Goal: Task Accomplishment & Management: Complete application form

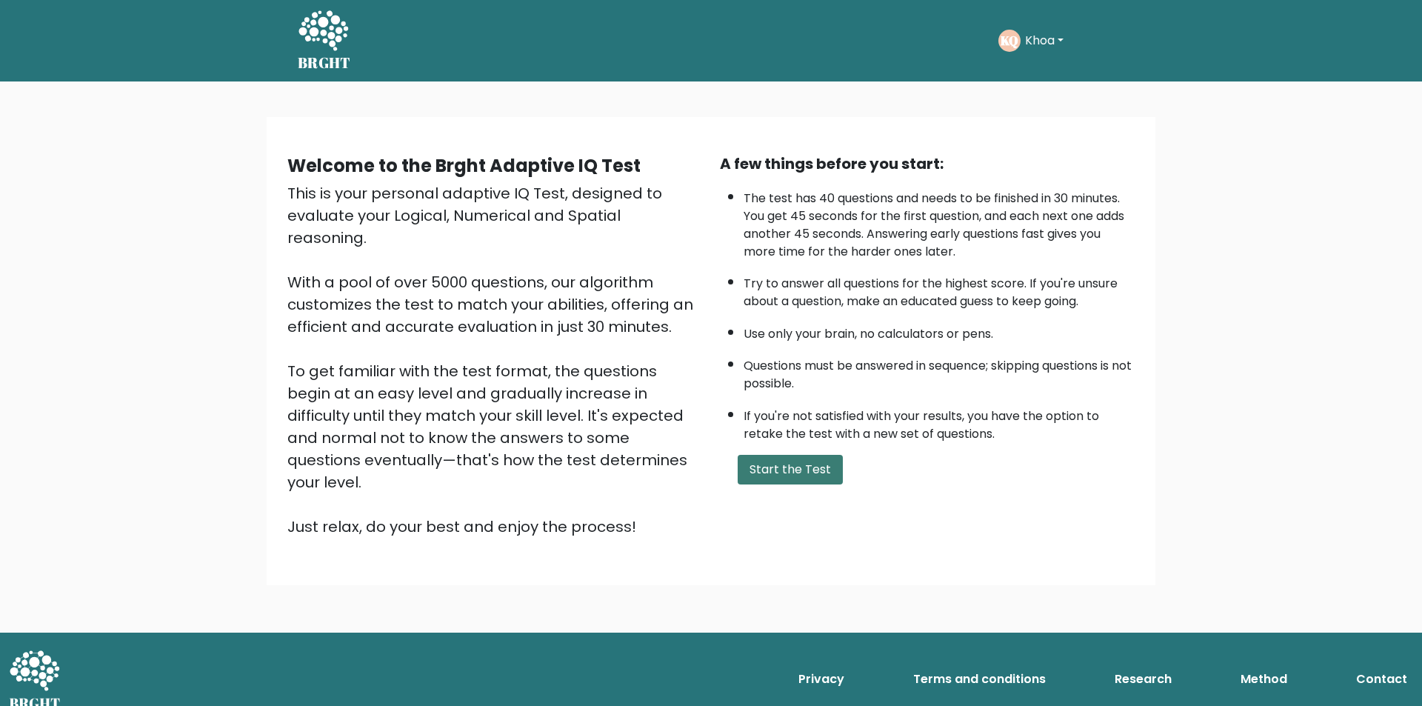
click at [793, 474] on button "Start the Test" at bounding box center [790, 470] width 105 height 30
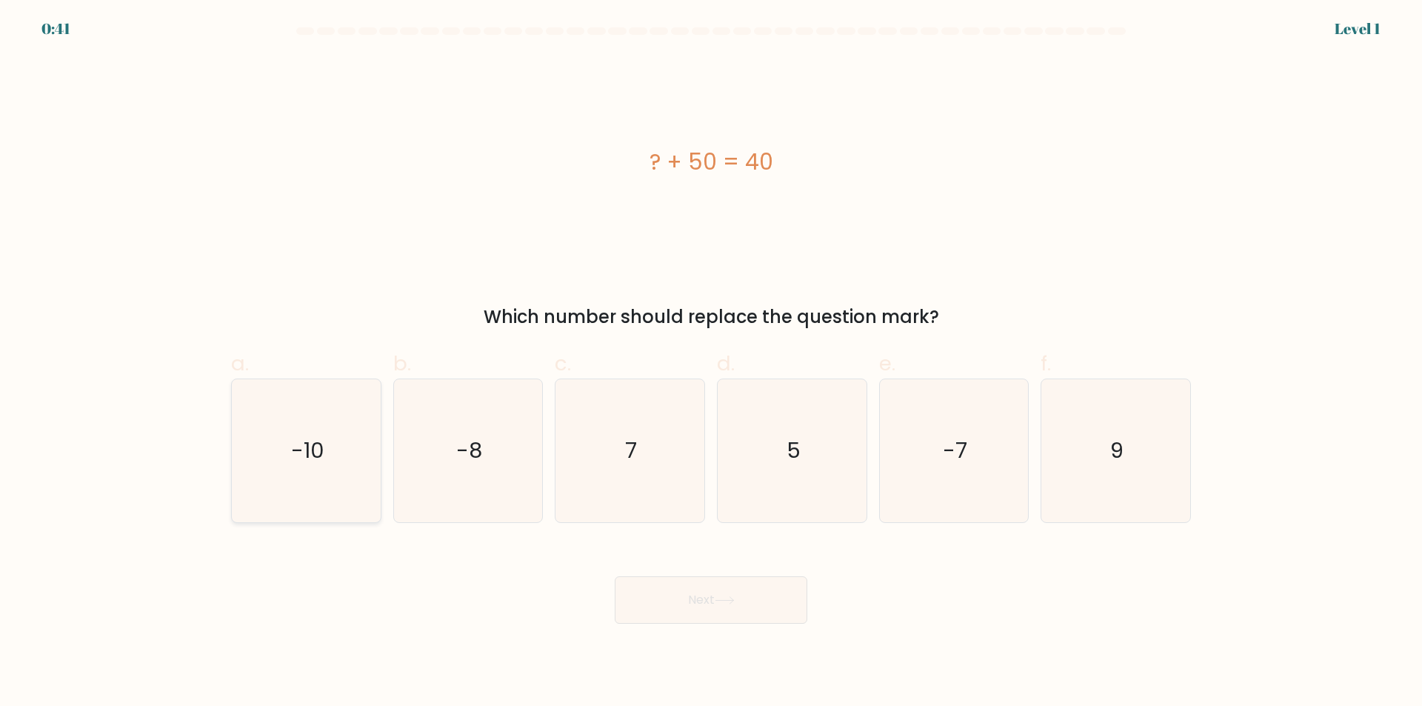
click at [319, 467] on icon "-10" at bounding box center [306, 450] width 143 height 143
click at [711, 363] on input "a. -10" at bounding box center [711, 358] width 1 height 10
radio input "true"
click at [677, 611] on button "Next" at bounding box center [711, 599] width 193 height 47
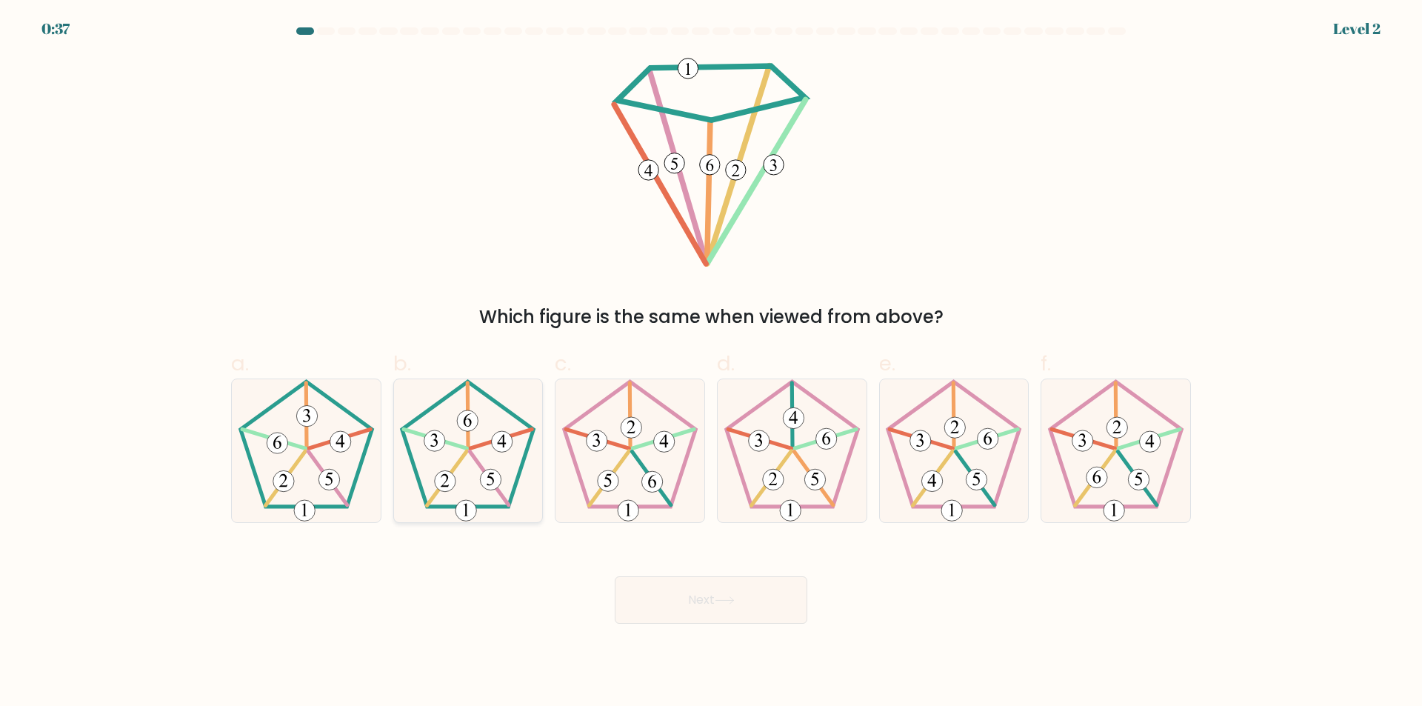
click at [481, 462] on icon at bounding box center [467, 450] width 143 height 143
click at [711, 363] on input "b." at bounding box center [711, 358] width 1 height 10
radio input "true"
click at [672, 622] on button "Next" at bounding box center [711, 599] width 193 height 47
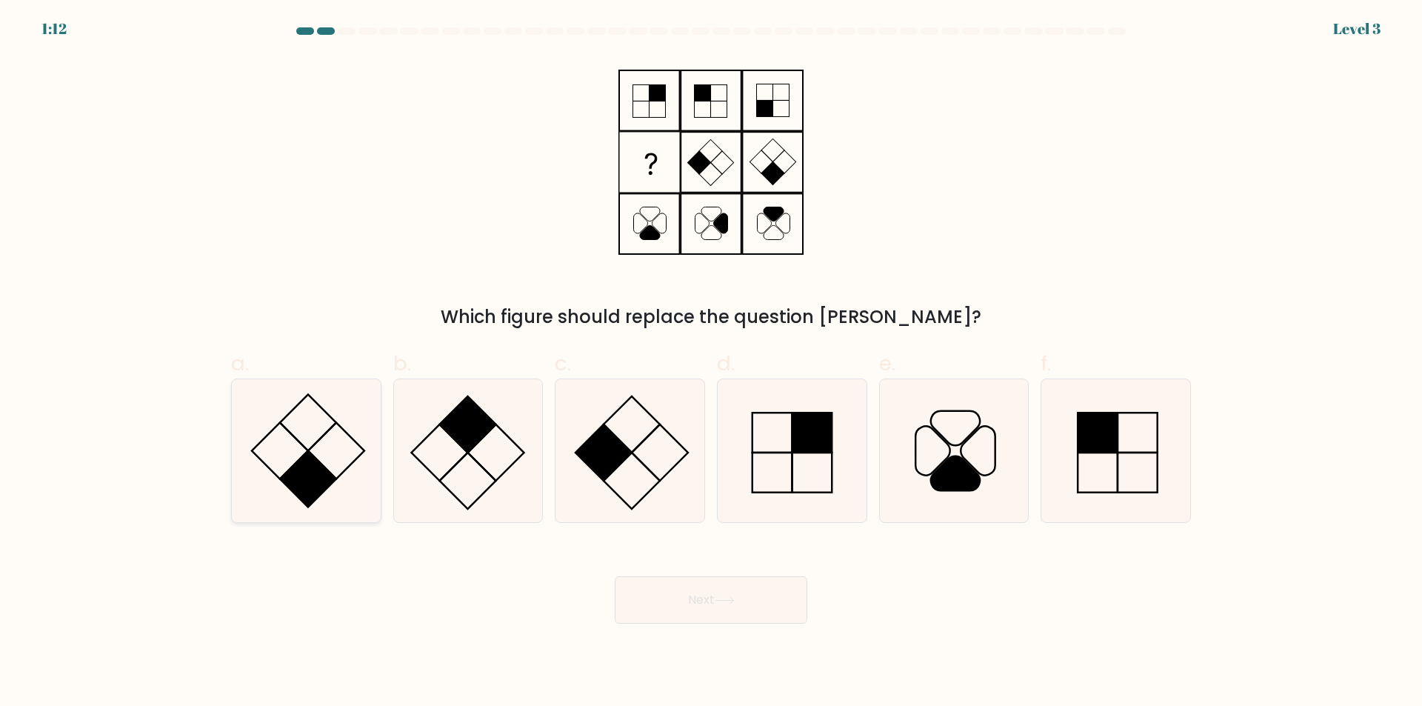
click at [349, 434] on icon at bounding box center [306, 450] width 143 height 143
click at [711, 363] on input "a." at bounding box center [711, 358] width 1 height 10
radio input "true"
click at [473, 451] on icon at bounding box center [467, 450] width 143 height 143
click at [711, 363] on input "b." at bounding box center [711, 358] width 1 height 10
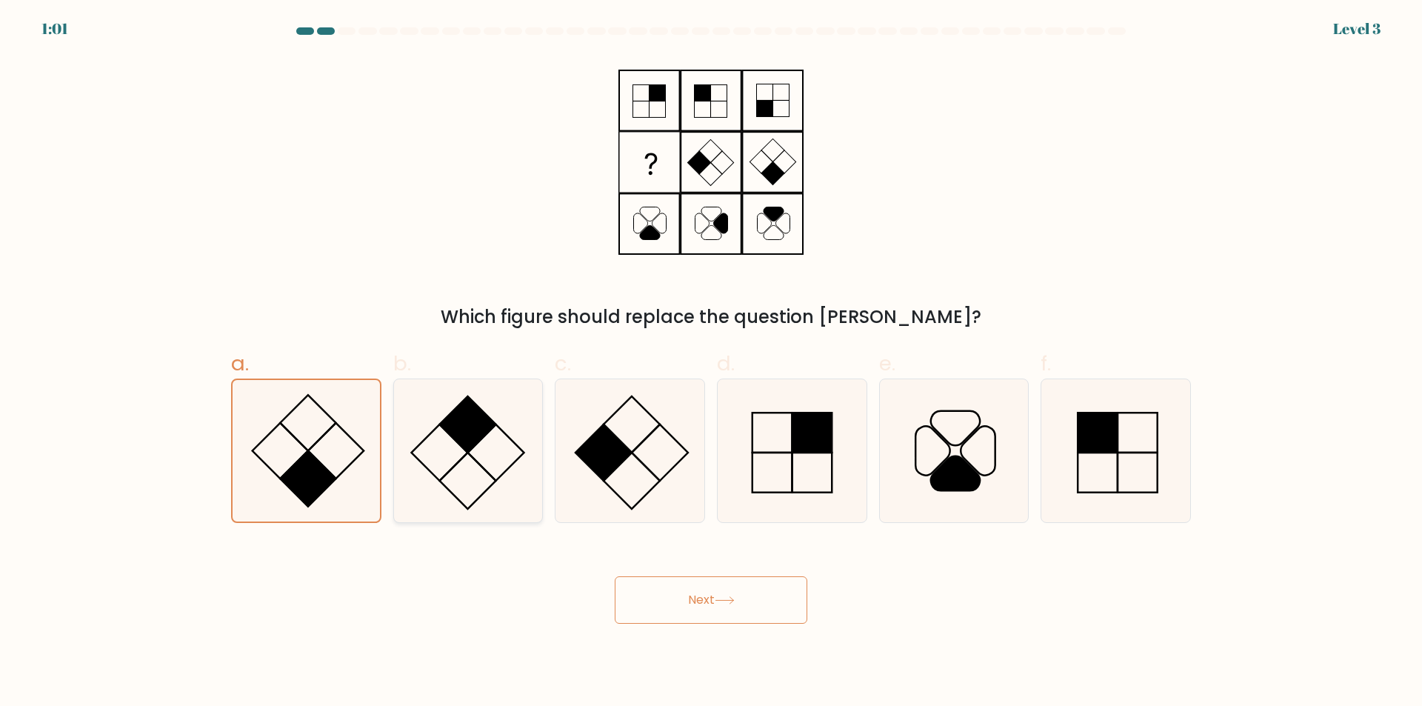
radio input "true"
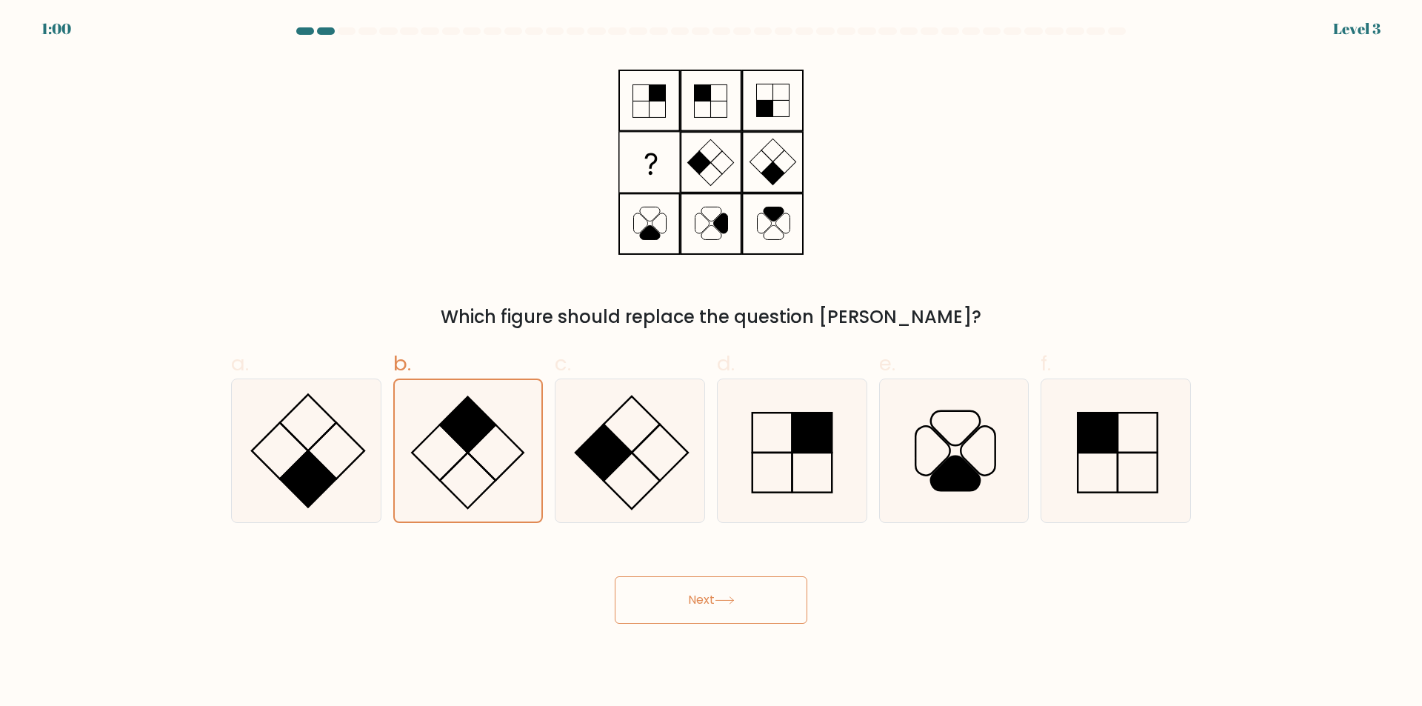
click at [720, 616] on button "Next" at bounding box center [711, 599] width 193 height 47
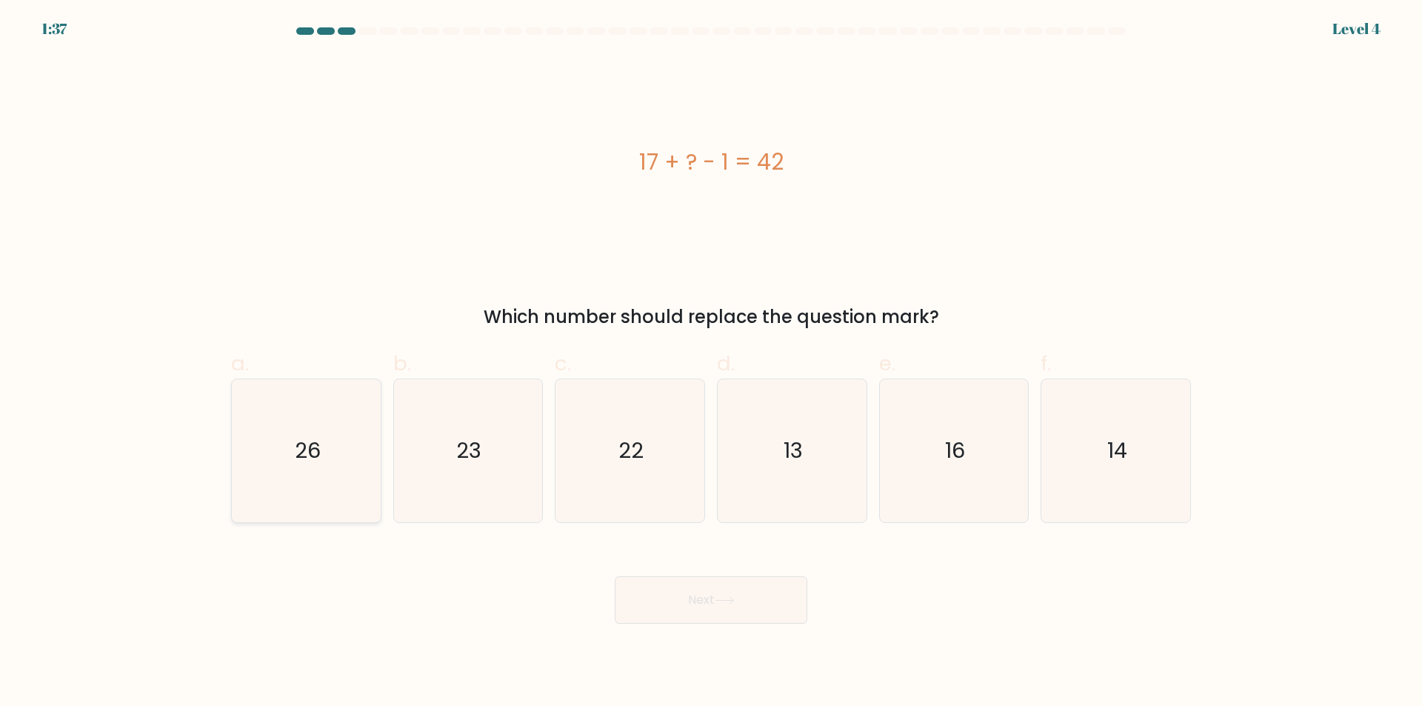
click at [316, 451] on text "26" at bounding box center [308, 451] width 26 height 30
click at [711, 363] on input "a. 26" at bounding box center [711, 358] width 1 height 10
radio input "true"
click at [691, 606] on button "Next" at bounding box center [711, 599] width 193 height 47
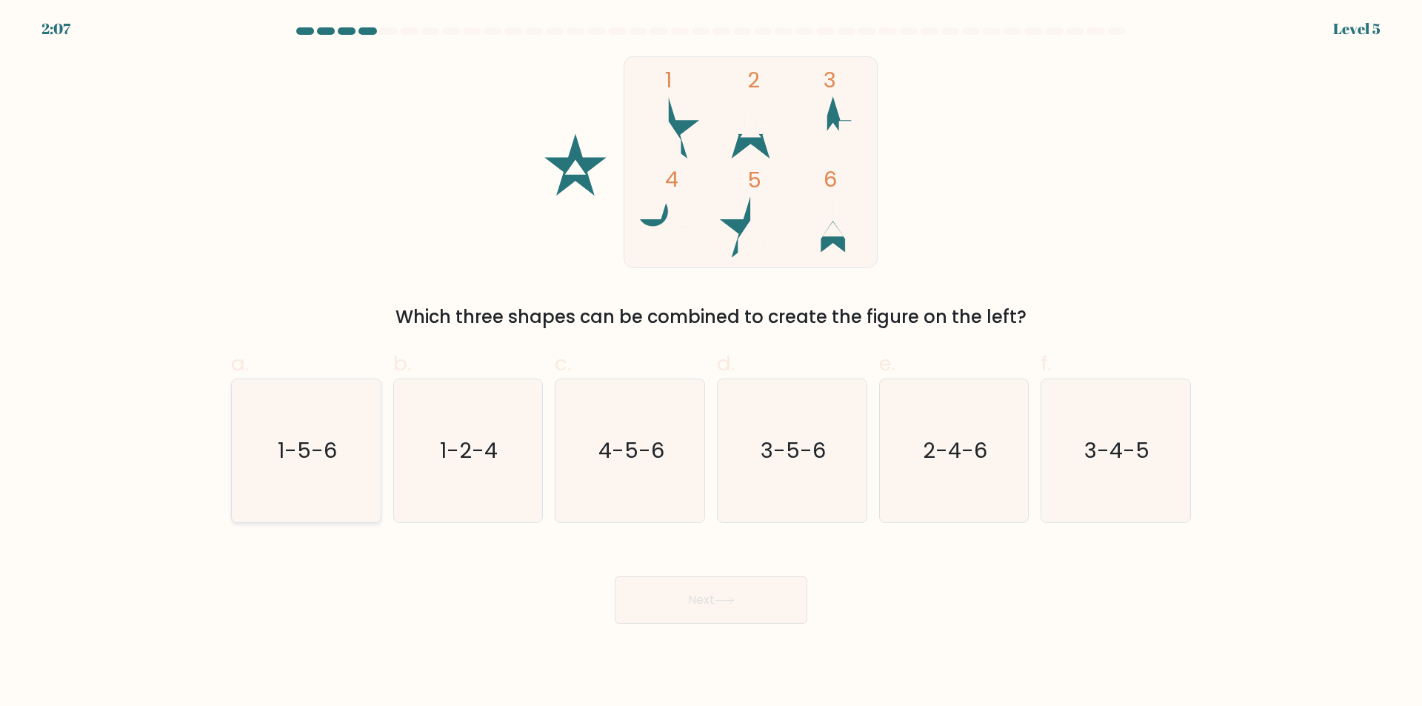
click at [273, 459] on icon "1-5-6" at bounding box center [306, 450] width 143 height 143
click at [711, 363] on input "a. 1-5-6" at bounding box center [711, 358] width 1 height 10
radio input "true"
click at [675, 596] on button "Next" at bounding box center [711, 599] width 193 height 47
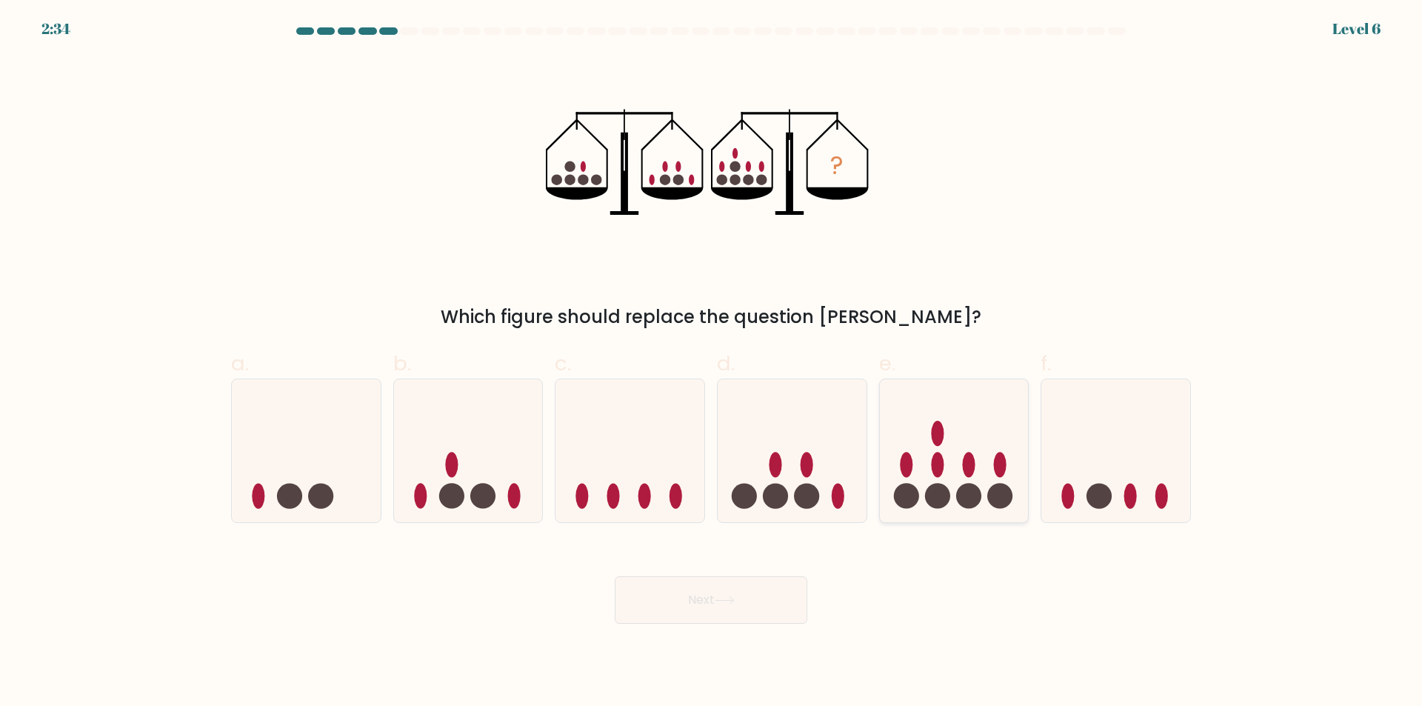
click at [922, 490] on icon at bounding box center [954, 451] width 149 height 123
click at [712, 363] on input "e." at bounding box center [711, 358] width 1 height 10
radio input "true"
click at [735, 604] on icon at bounding box center [725, 600] width 20 height 8
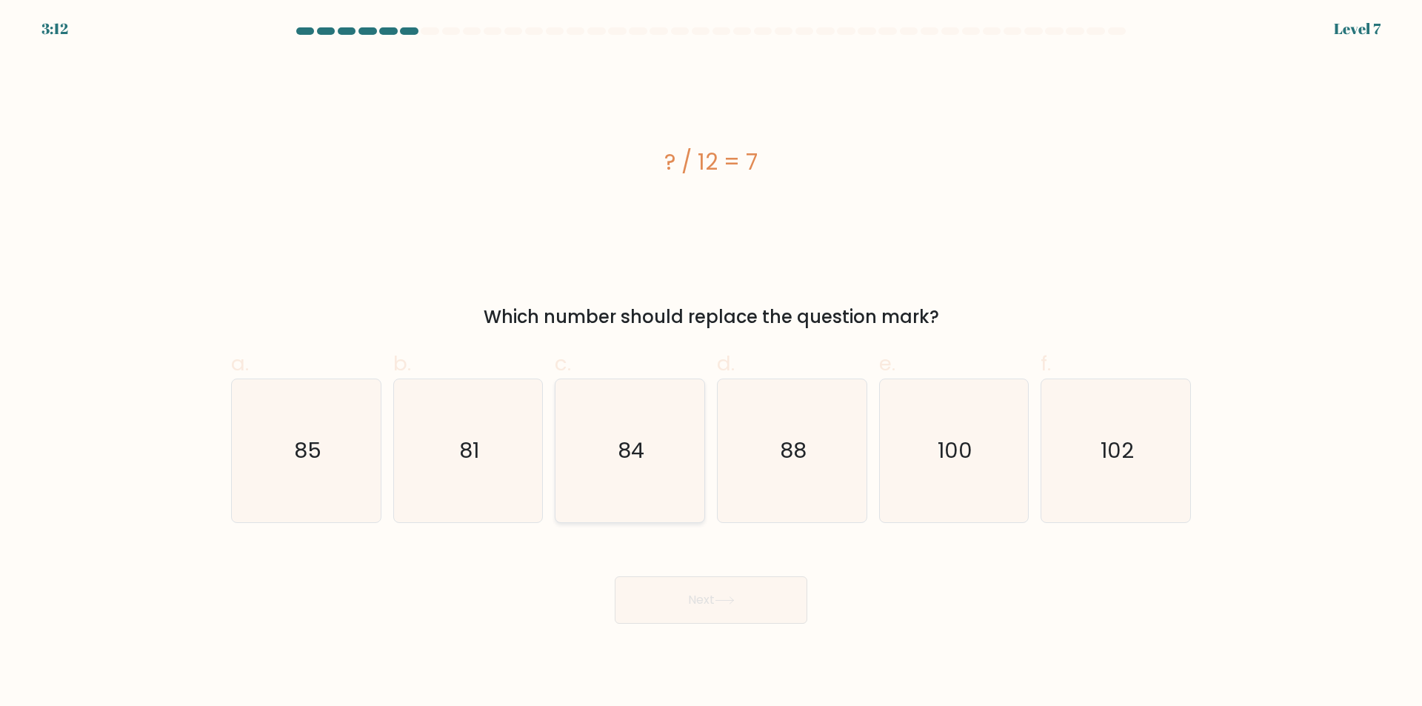
click at [650, 434] on icon "84" at bounding box center [630, 450] width 143 height 143
click at [711, 363] on input "c. 84" at bounding box center [711, 358] width 1 height 10
radio input "true"
click at [736, 582] on button "Next" at bounding box center [711, 599] width 193 height 47
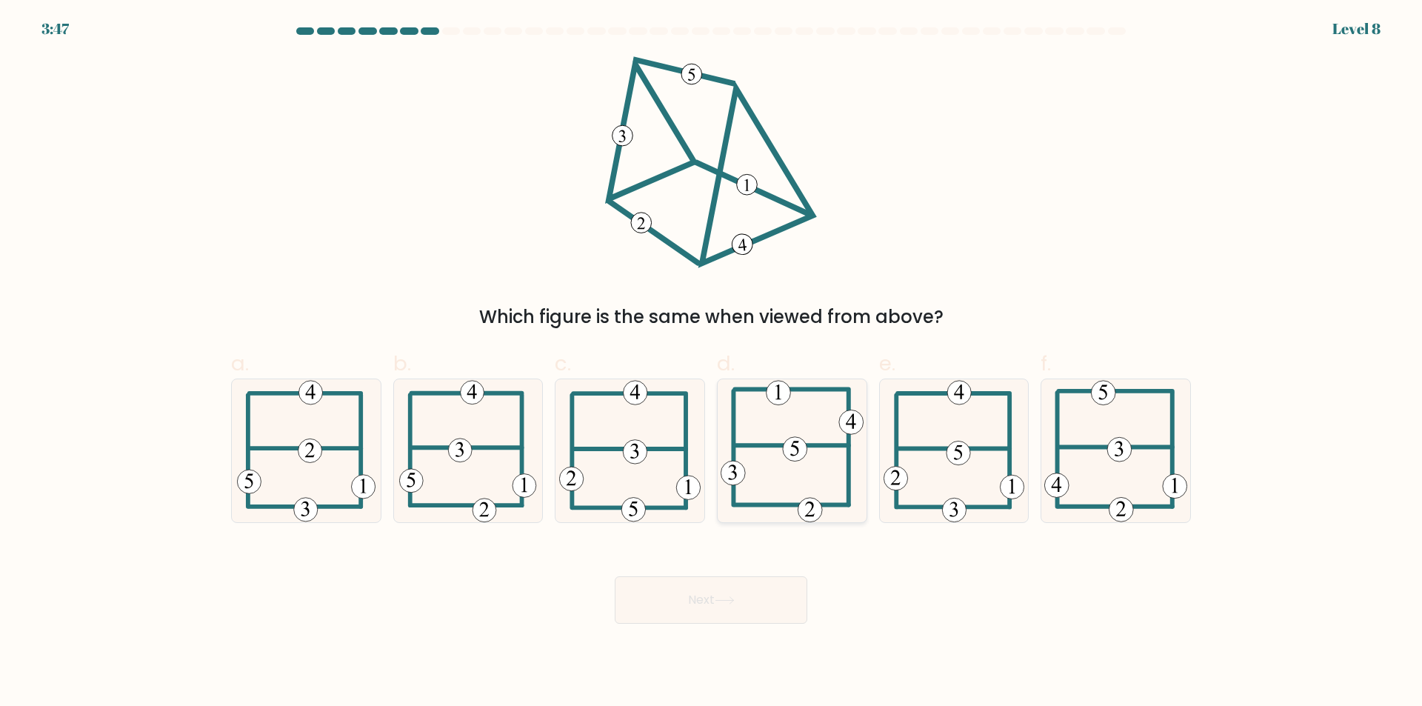
click at [780, 462] on icon at bounding box center [792, 450] width 143 height 143
click at [712, 363] on input "d." at bounding box center [711, 358] width 1 height 10
radio input "true"
click at [727, 591] on button "Next" at bounding box center [711, 599] width 193 height 47
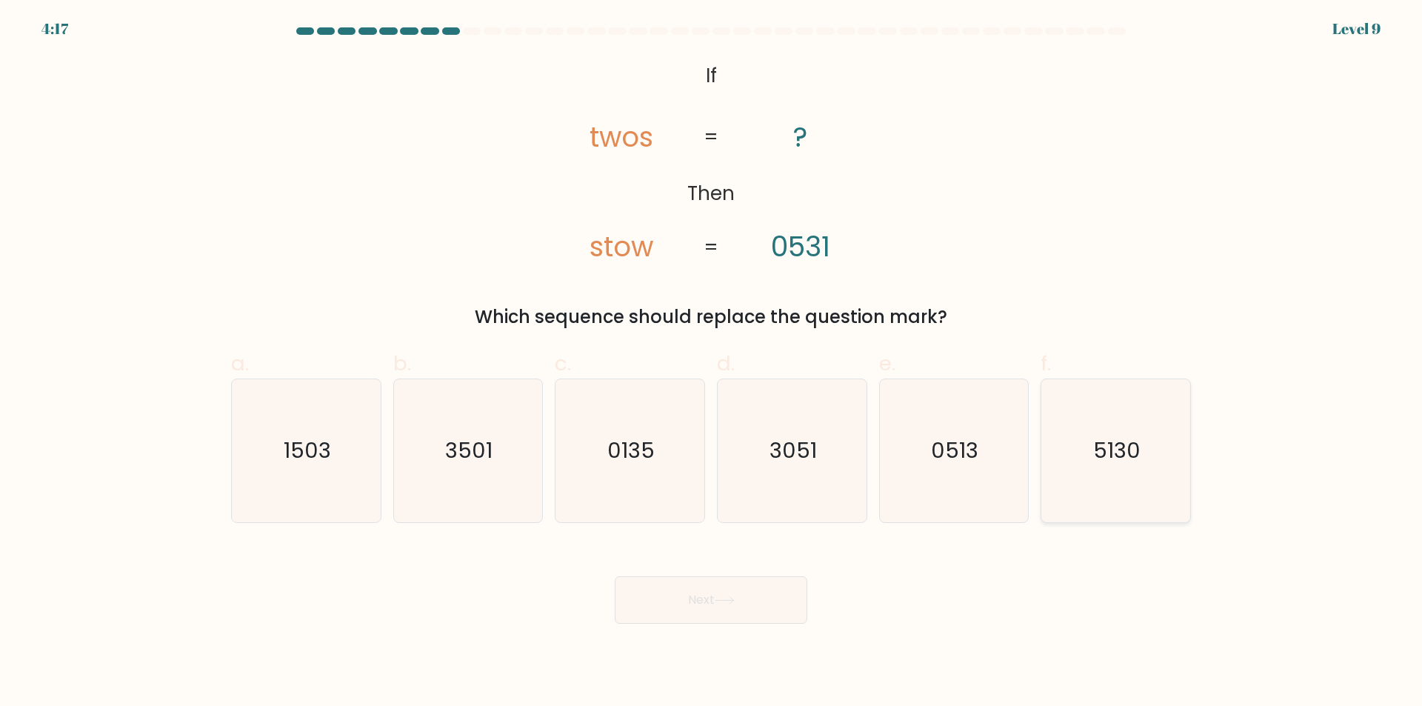
click at [1092, 452] on icon "5130" at bounding box center [1116, 450] width 143 height 143
click at [712, 363] on input "f. 5130" at bounding box center [711, 358] width 1 height 10
radio input "true"
click at [716, 593] on button "Next" at bounding box center [711, 599] width 193 height 47
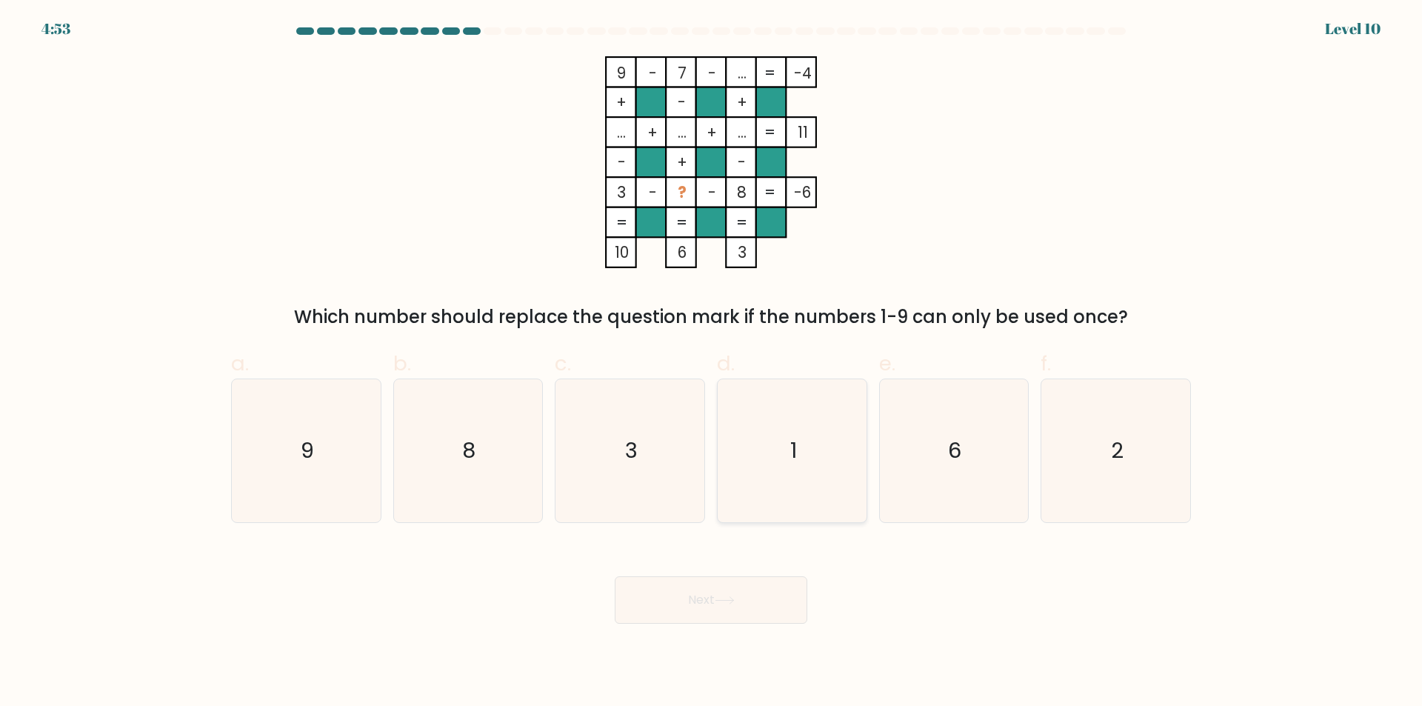
click at [787, 487] on icon "1" at bounding box center [792, 450] width 143 height 143
click at [712, 363] on input "d. 1" at bounding box center [711, 358] width 1 height 10
radio input "true"
click at [710, 610] on button "Next" at bounding box center [711, 599] width 193 height 47
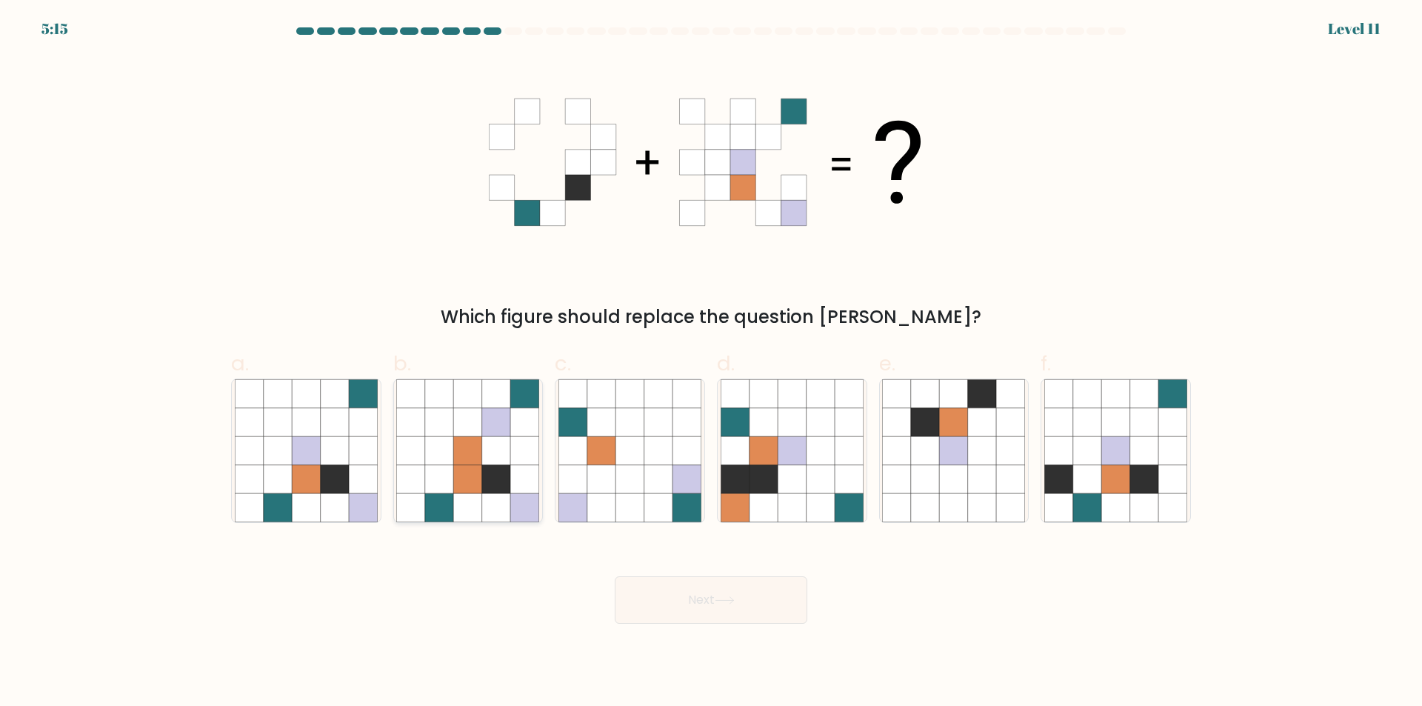
click at [496, 466] on icon at bounding box center [496, 479] width 28 height 28
click at [711, 363] on input "b." at bounding box center [711, 358] width 1 height 10
radio input "true"
click at [692, 625] on body "5:14 Level 11" at bounding box center [711, 353] width 1422 height 706
click at [695, 614] on button "Next" at bounding box center [711, 599] width 193 height 47
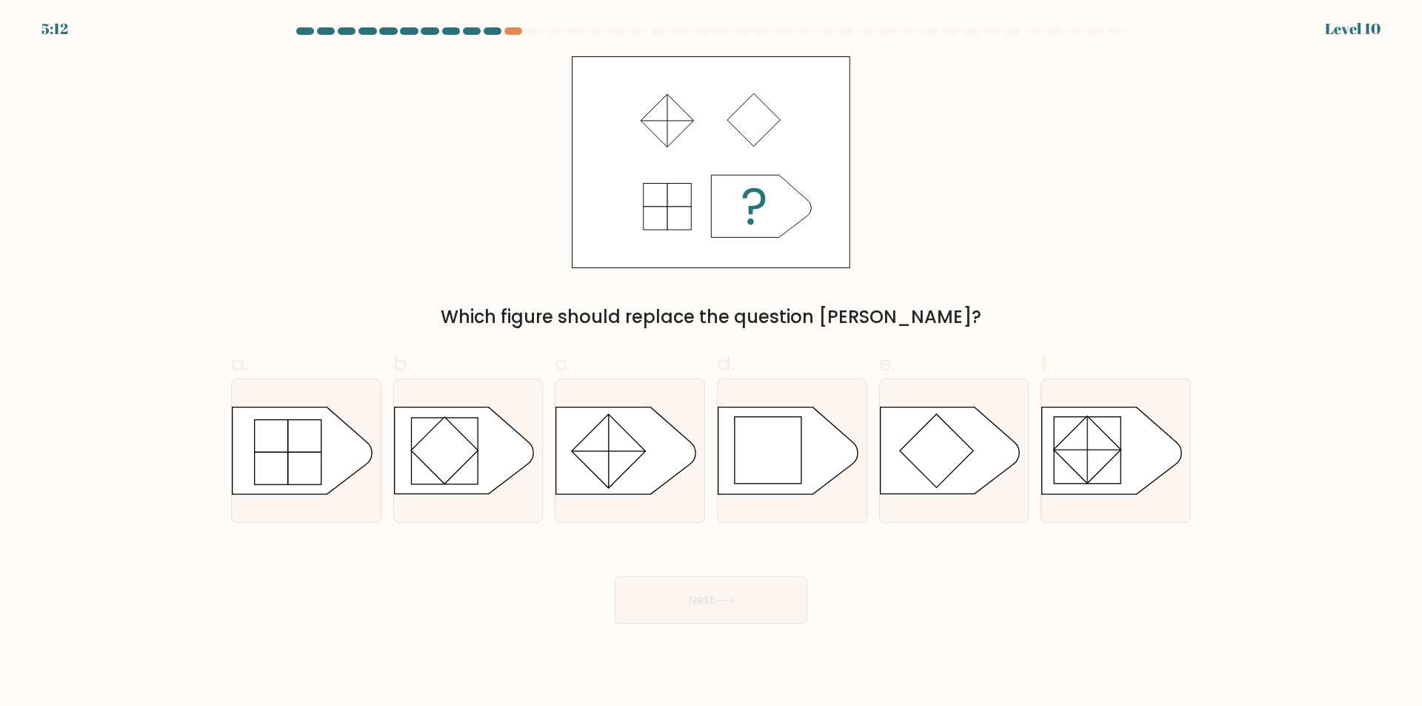
drag, startPoint x: 695, startPoint y: 614, endPoint x: 331, endPoint y: 602, distance: 363.9
click at [1019, 453] on icon at bounding box center [949, 450] width 139 height 87
click at [712, 363] on input "e." at bounding box center [711, 358] width 1 height 10
radio input "true"
click at [1079, 455] on rect at bounding box center [1087, 449] width 67 height 67
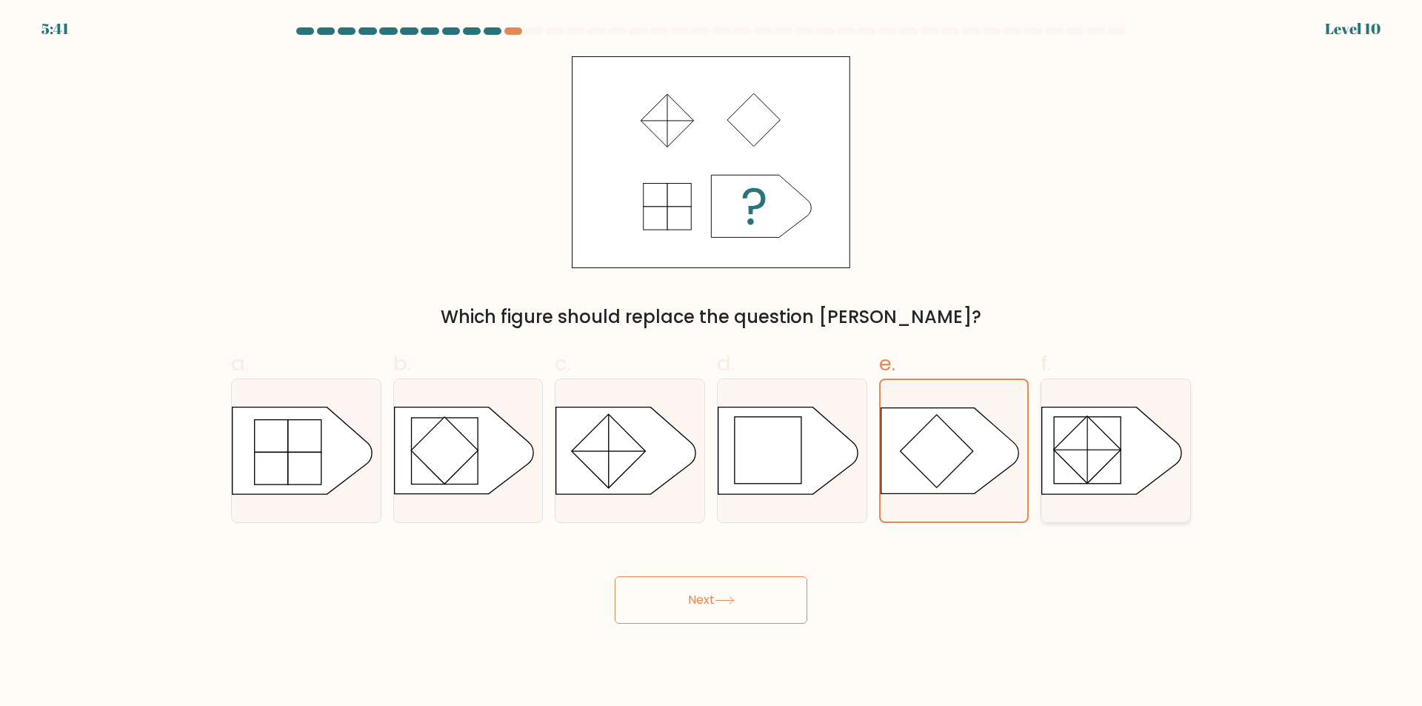
click at [712, 363] on input "f." at bounding box center [711, 358] width 1 height 10
radio input "true"
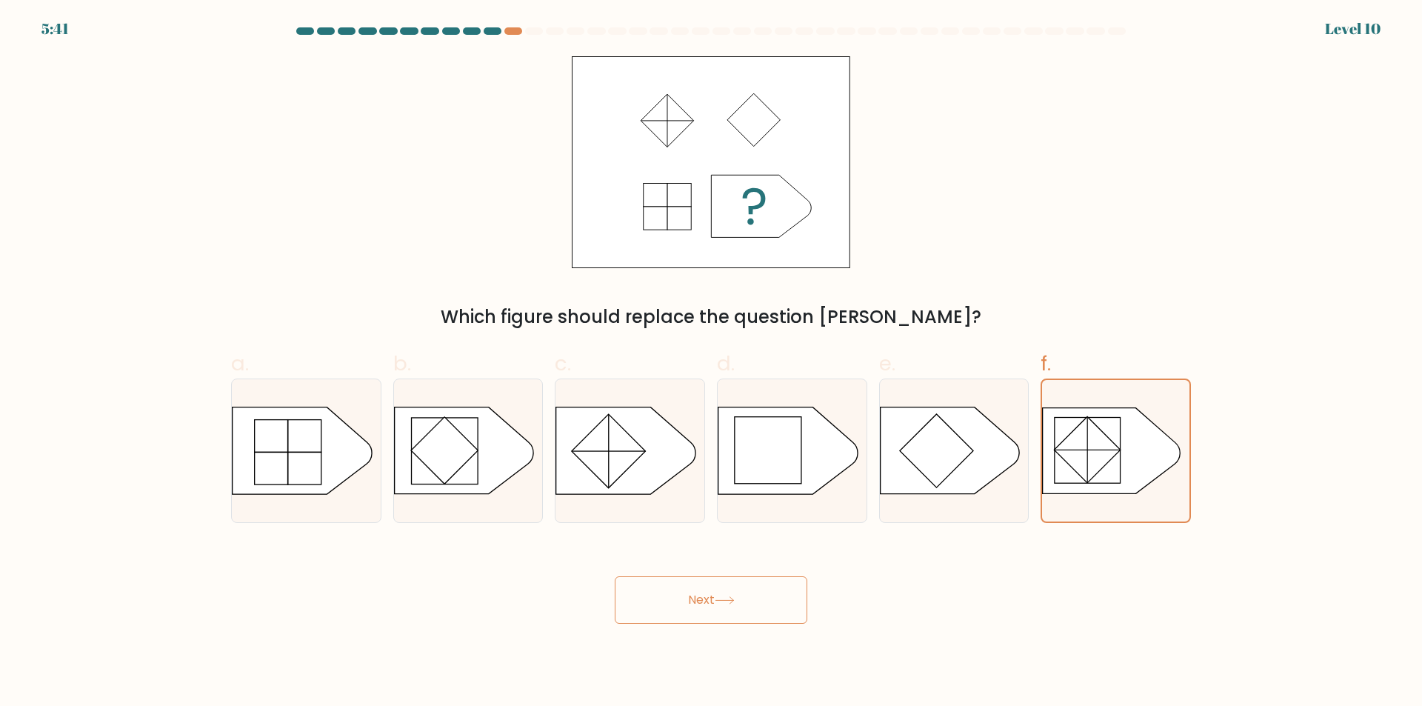
click at [670, 611] on button "Next" at bounding box center [711, 599] width 193 height 47
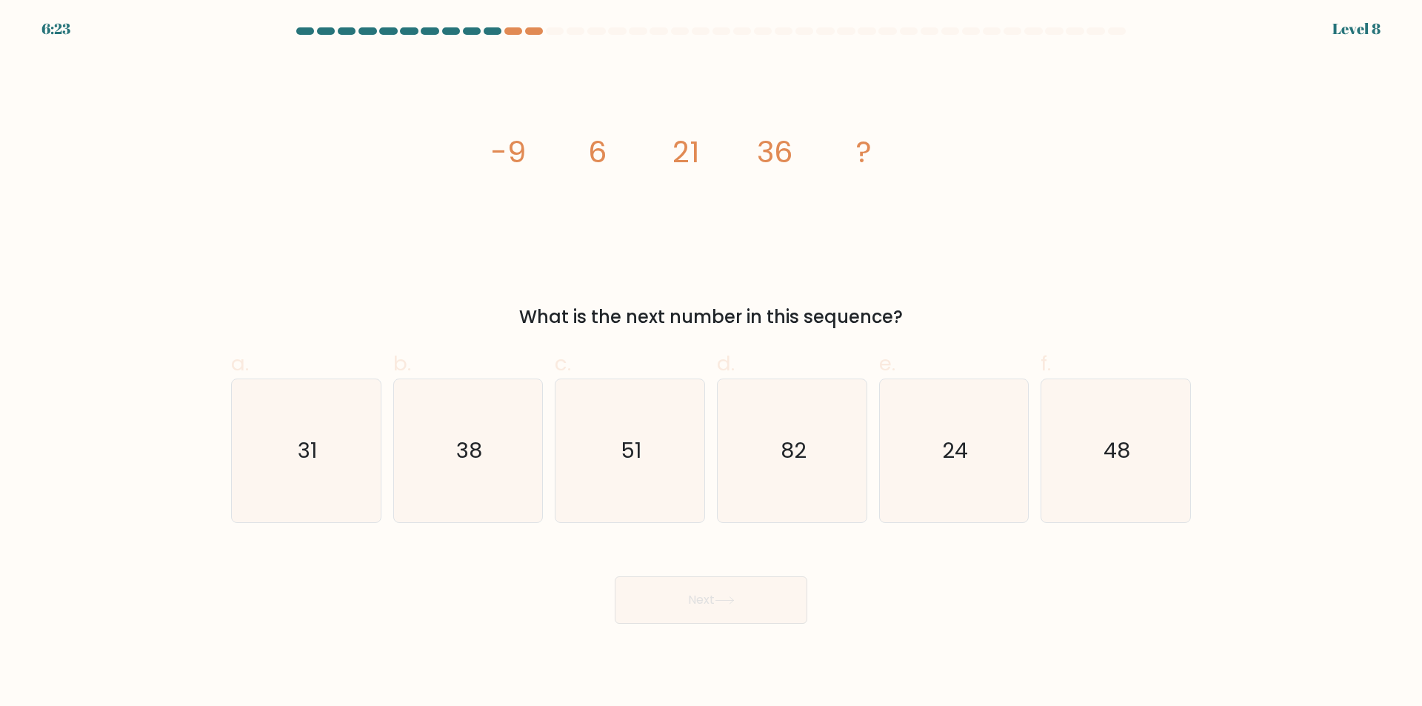
click at [652, 159] on icon "image/svg+xml -9 6 21 36 ?" at bounding box center [711, 162] width 444 height 212
drag, startPoint x: 596, startPoint y: 157, endPoint x: 536, endPoint y: 156, distance: 60.0
click at [583, 157] on icon "image/svg+xml -9 6 21 36 ?" at bounding box center [711, 162] width 444 height 212
drag, startPoint x: 437, startPoint y: 138, endPoint x: 454, endPoint y: 140, distance: 17.2
click at [442, 139] on div "image/svg+xml -9 6 21 36 ? What is the next number in this sequence?" at bounding box center [711, 193] width 978 height 274
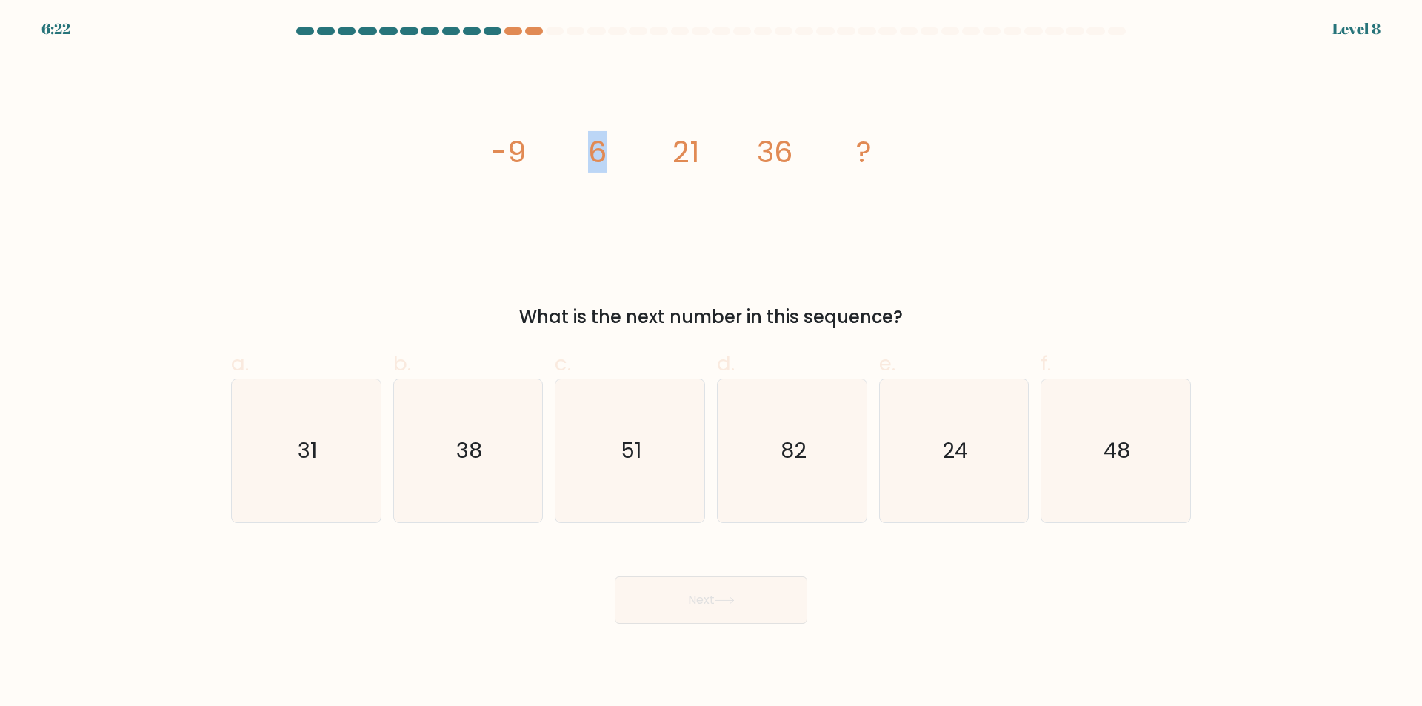
drag, startPoint x: 576, startPoint y: 162, endPoint x: 607, endPoint y: 167, distance: 31.5
click at [607, 167] on icon "image/svg+xml -9 6 21 36 ?" at bounding box center [711, 162] width 444 height 212
click at [752, 170] on icon "image/svg+xml -9 6 21 36 ?" at bounding box center [711, 162] width 444 height 212
drag, startPoint x: 965, startPoint y: 156, endPoint x: 281, endPoint y: 170, distance: 684.6
click at [281, 170] on div "image/svg+xml -9 6 21 36 ? What is the next number in this sequence?" at bounding box center [711, 193] width 978 height 274
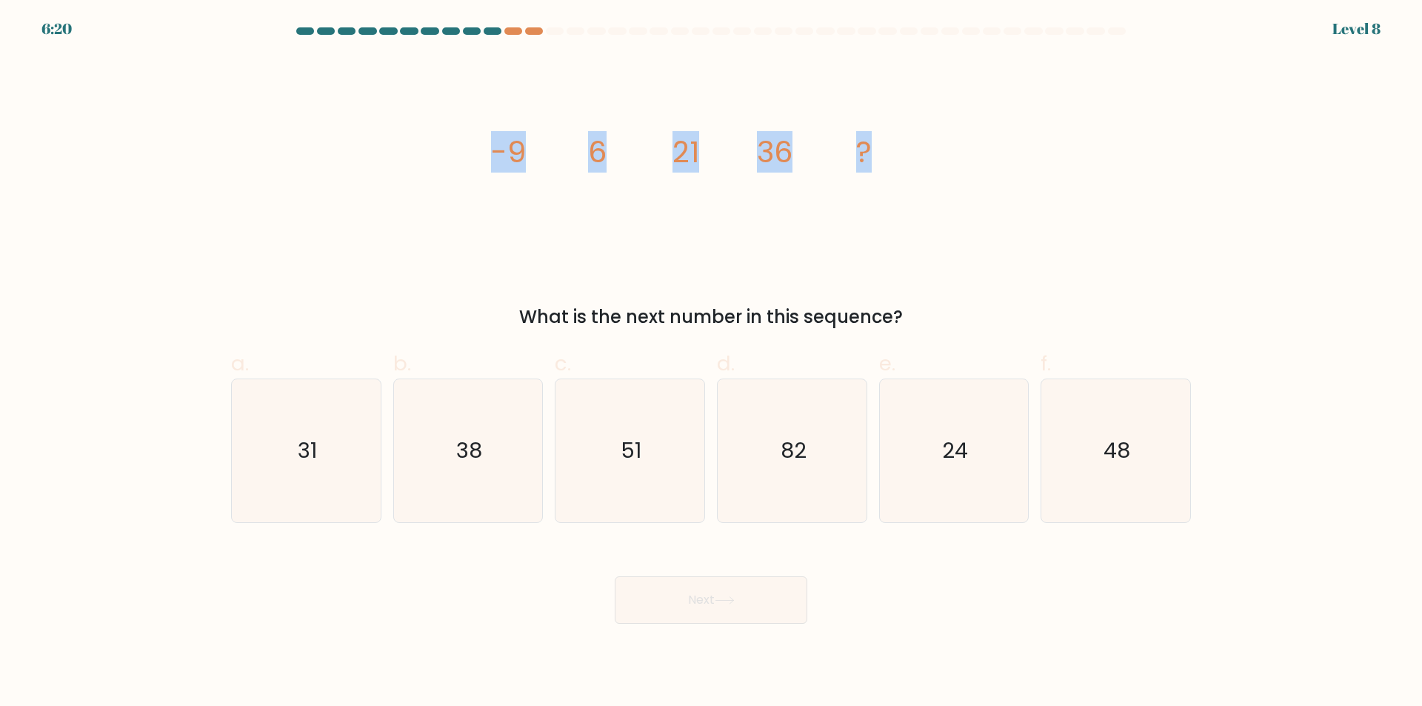
click at [281, 170] on div "image/svg+xml -9 6 21 36 ? What is the next number in this sequence?" at bounding box center [711, 193] width 978 height 274
drag, startPoint x: 622, startPoint y: 426, endPoint x: 660, endPoint y: 455, distance: 48.2
click at [630, 427] on icon "51" at bounding box center [630, 450] width 143 height 143
click at [546, 504] on div "b. 38" at bounding box center [468, 435] width 162 height 175
drag, startPoint x: 575, startPoint y: 524, endPoint x: 586, endPoint y: 516, distance: 13.8
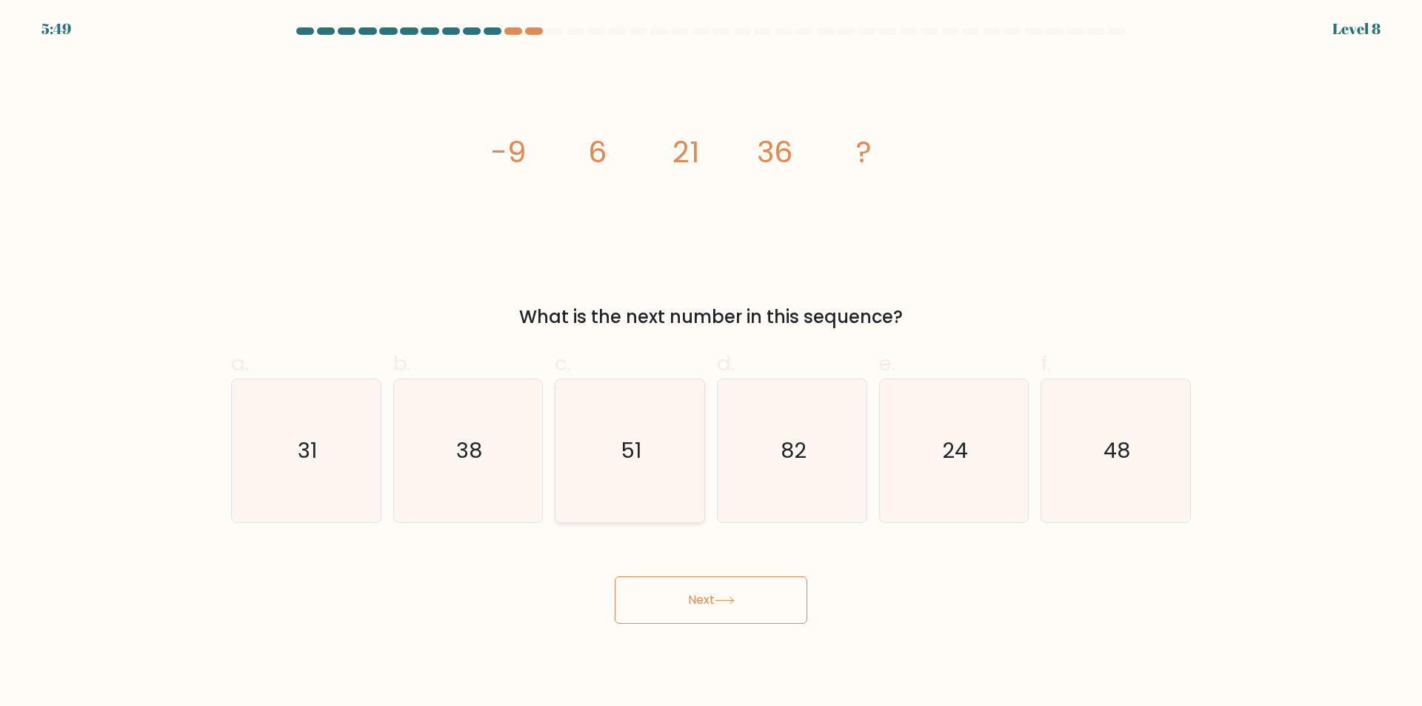
click at [576, 524] on form at bounding box center [711, 325] width 1422 height 596
click at [602, 496] on icon "51" at bounding box center [630, 450] width 143 height 143
click at [711, 363] on input "c. 51" at bounding box center [711, 358] width 1 height 10
radio input "true"
click at [691, 582] on button "Next" at bounding box center [711, 599] width 193 height 47
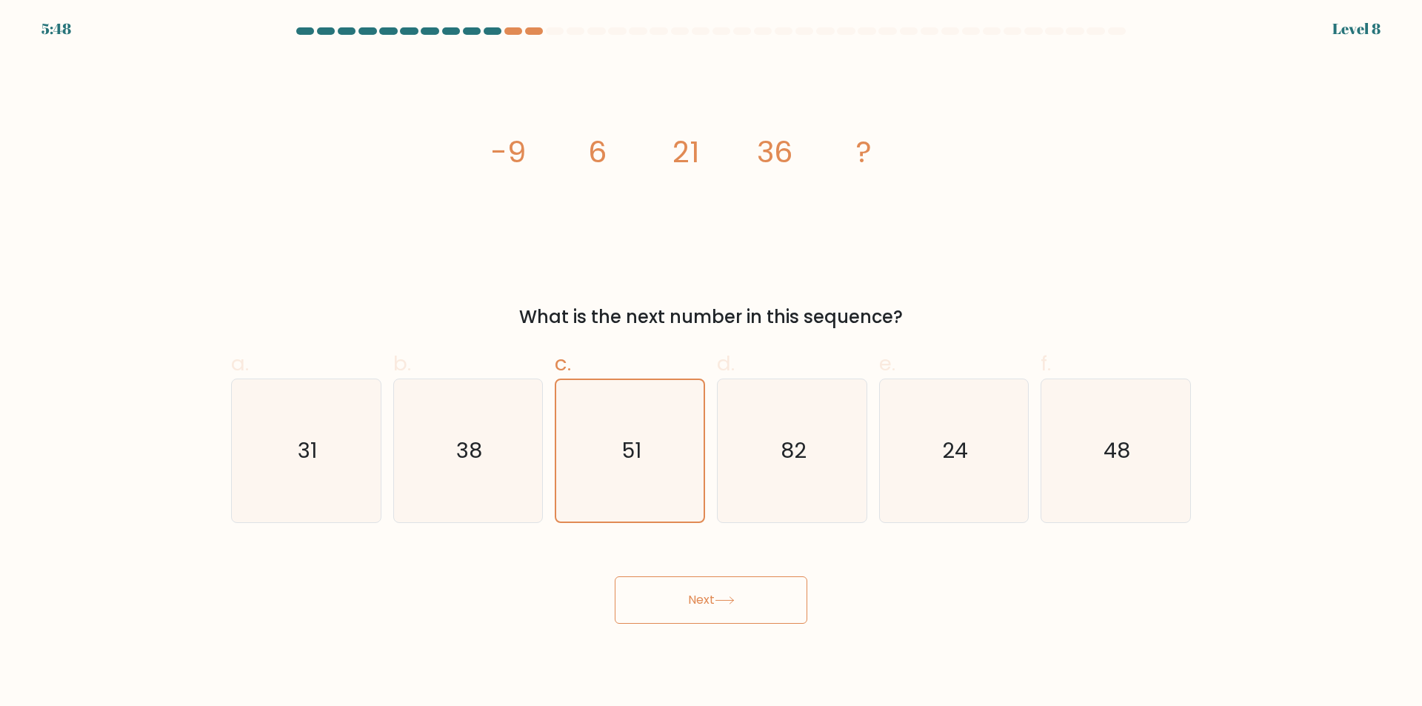
drag, startPoint x: 699, startPoint y: 601, endPoint x: 690, endPoint y: 601, distance: 9.6
click at [699, 602] on button "Next" at bounding box center [711, 599] width 193 height 47
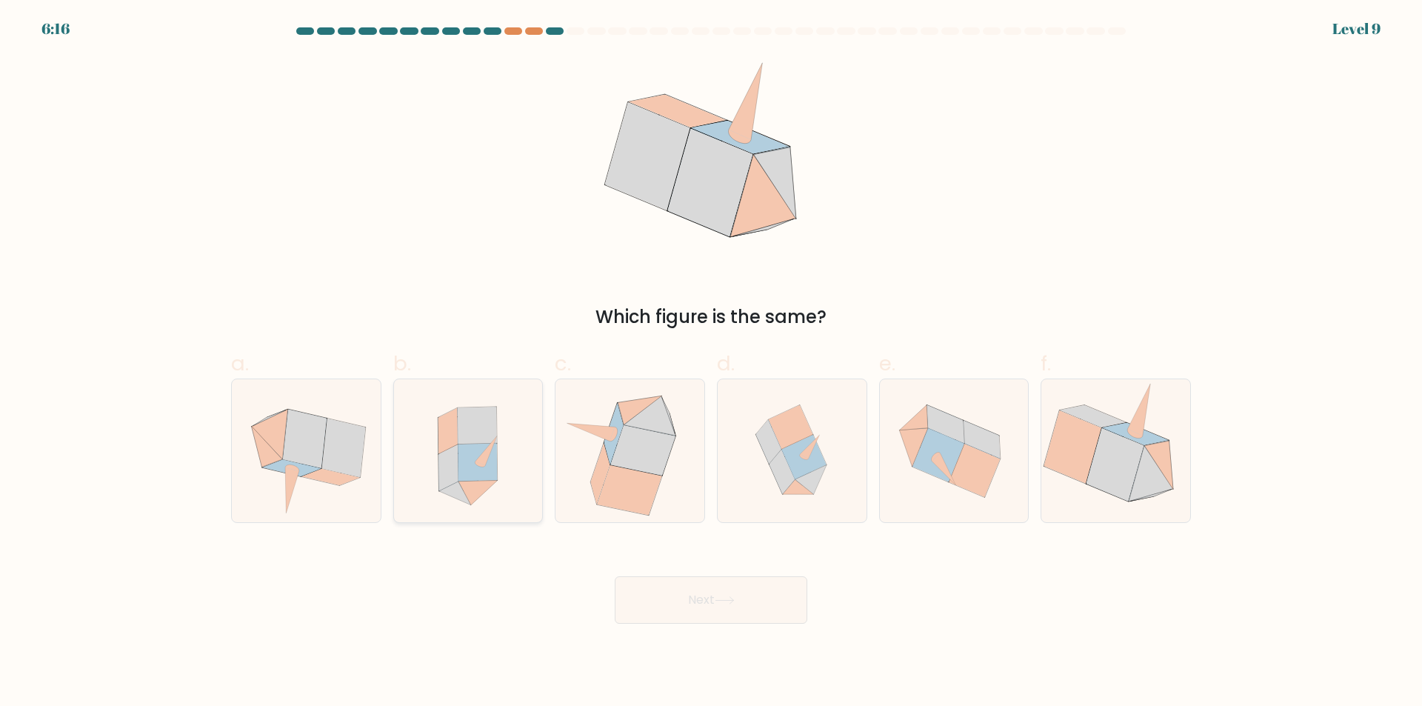
click at [462, 474] on icon at bounding box center [478, 463] width 39 height 38
click at [711, 363] on input "b." at bounding box center [711, 358] width 1 height 10
radio input "true"
click at [723, 617] on button "Next" at bounding box center [711, 599] width 193 height 47
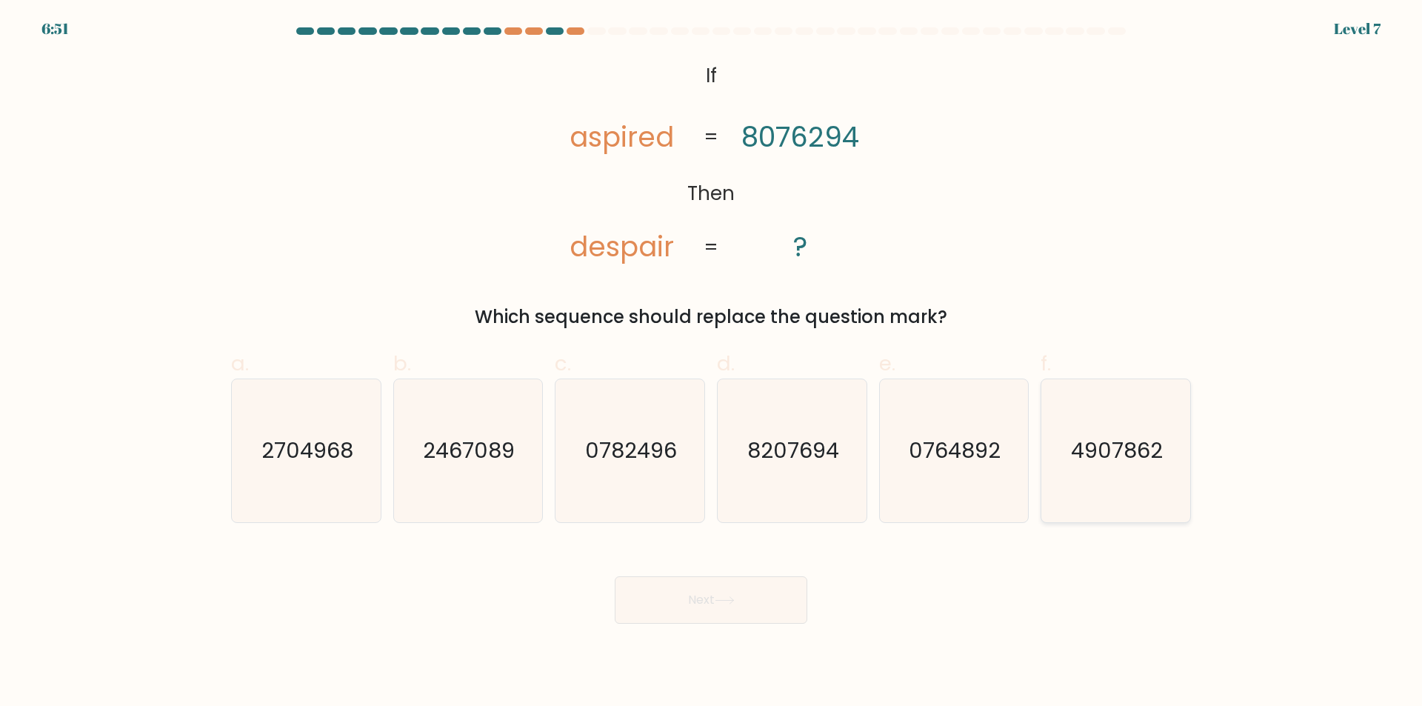
click at [1108, 437] on text "4907862" at bounding box center [1118, 451] width 92 height 30
click at [712, 363] on input "f. 4907862" at bounding box center [711, 358] width 1 height 10
radio input "true"
click at [668, 617] on button "Next" at bounding box center [711, 599] width 193 height 47
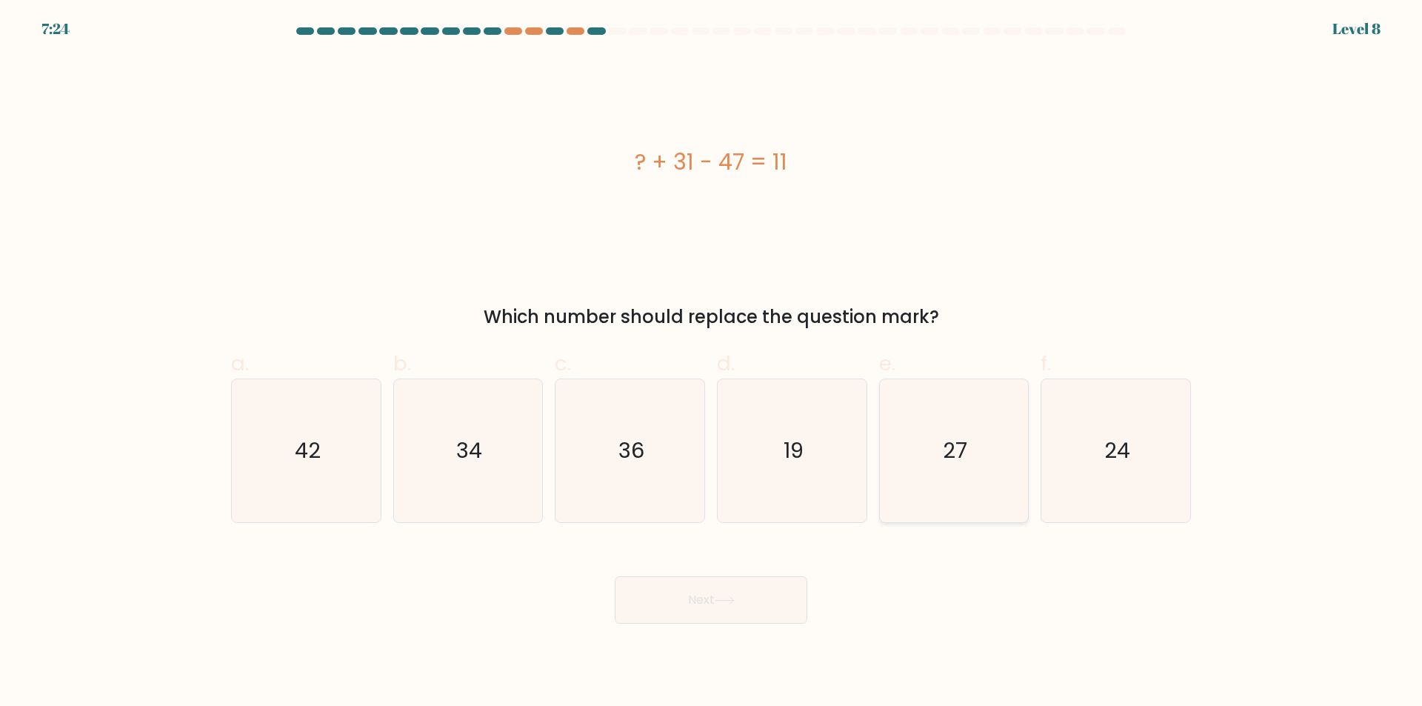
click at [964, 447] on text "27" at bounding box center [955, 451] width 24 height 30
click at [712, 363] on input "e. 27" at bounding box center [711, 358] width 1 height 10
radio input "true"
click at [694, 609] on button "Next" at bounding box center [711, 599] width 193 height 47
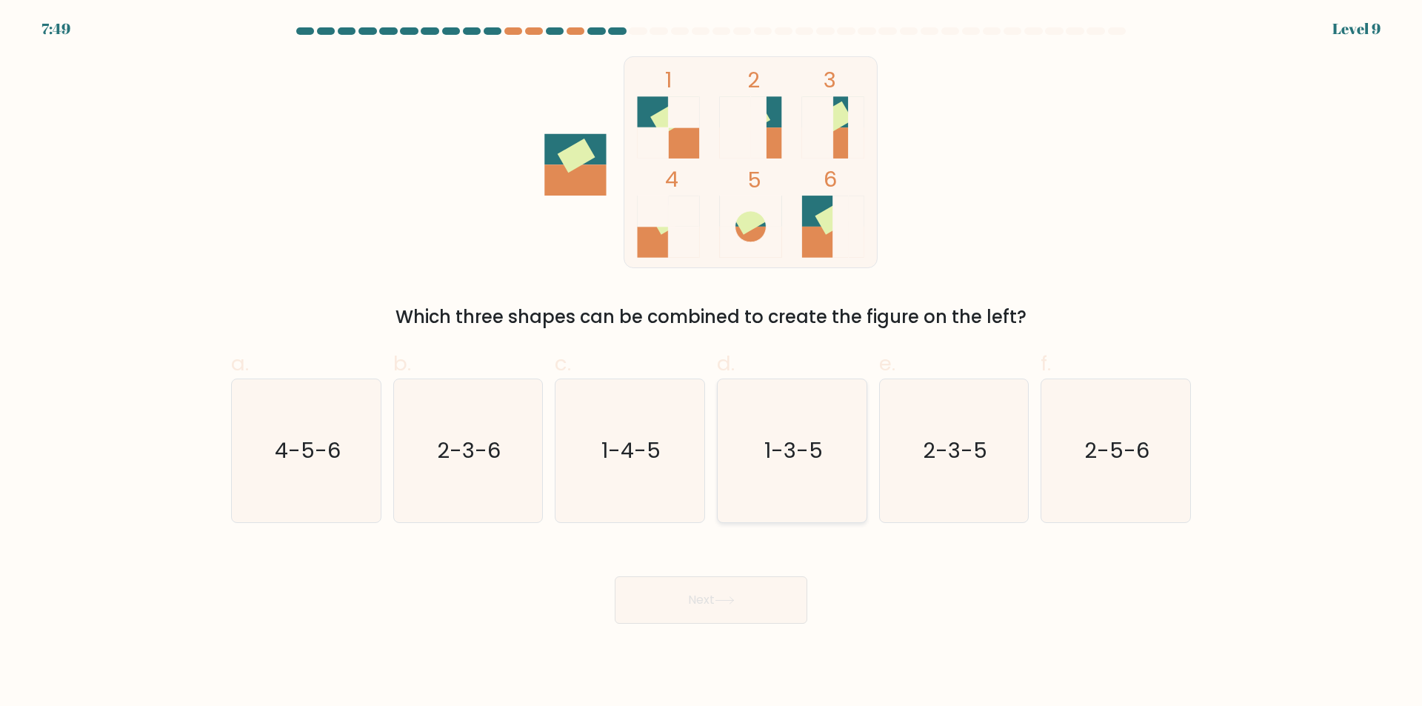
click at [791, 472] on icon "1-3-5" at bounding box center [792, 450] width 143 height 143
click at [712, 363] on input "d. 1-3-5" at bounding box center [711, 358] width 1 height 10
radio input "true"
click at [784, 605] on button "Next" at bounding box center [711, 599] width 193 height 47
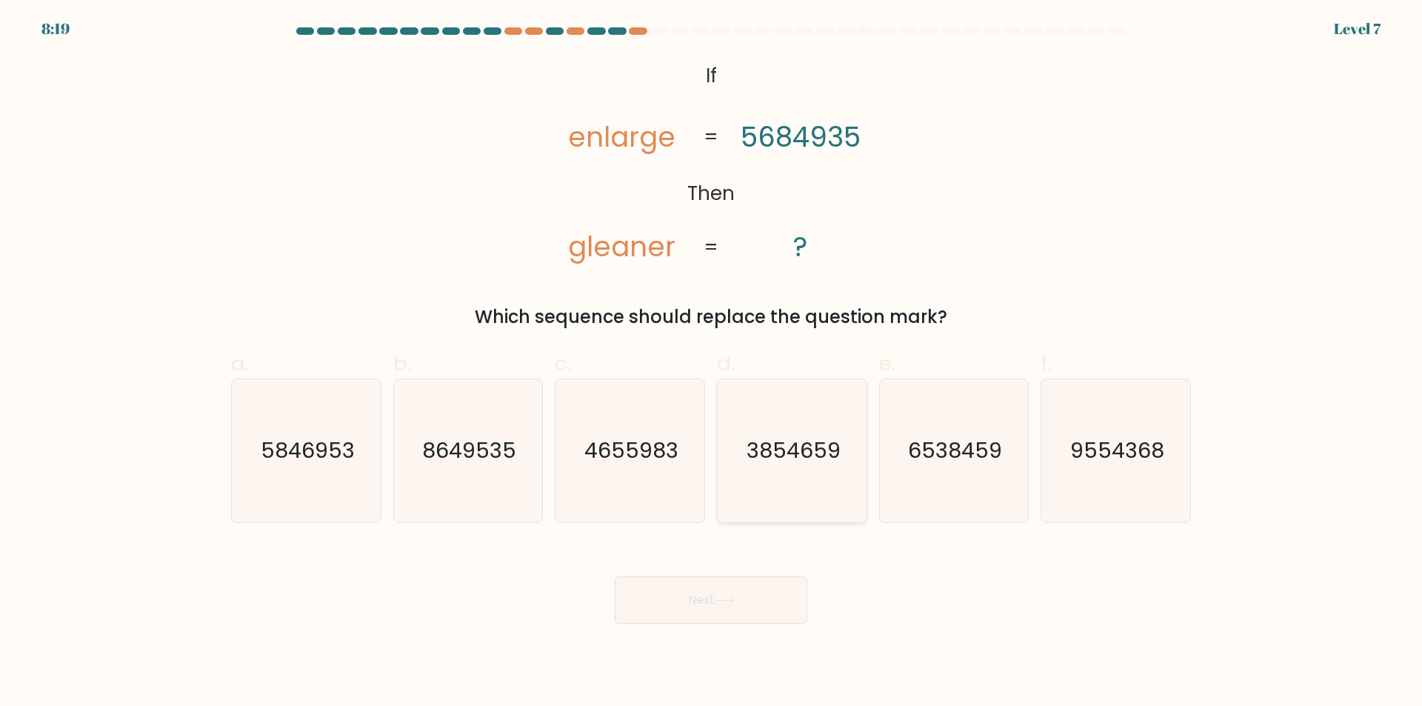
drag, startPoint x: 797, startPoint y: 472, endPoint x: 766, endPoint y: 556, distance: 89.3
click at [798, 472] on icon "3854659" at bounding box center [792, 450] width 143 height 143
click at [712, 363] on input "d. 3854659" at bounding box center [711, 358] width 1 height 10
radio input "true"
click at [745, 593] on button "Next" at bounding box center [711, 599] width 193 height 47
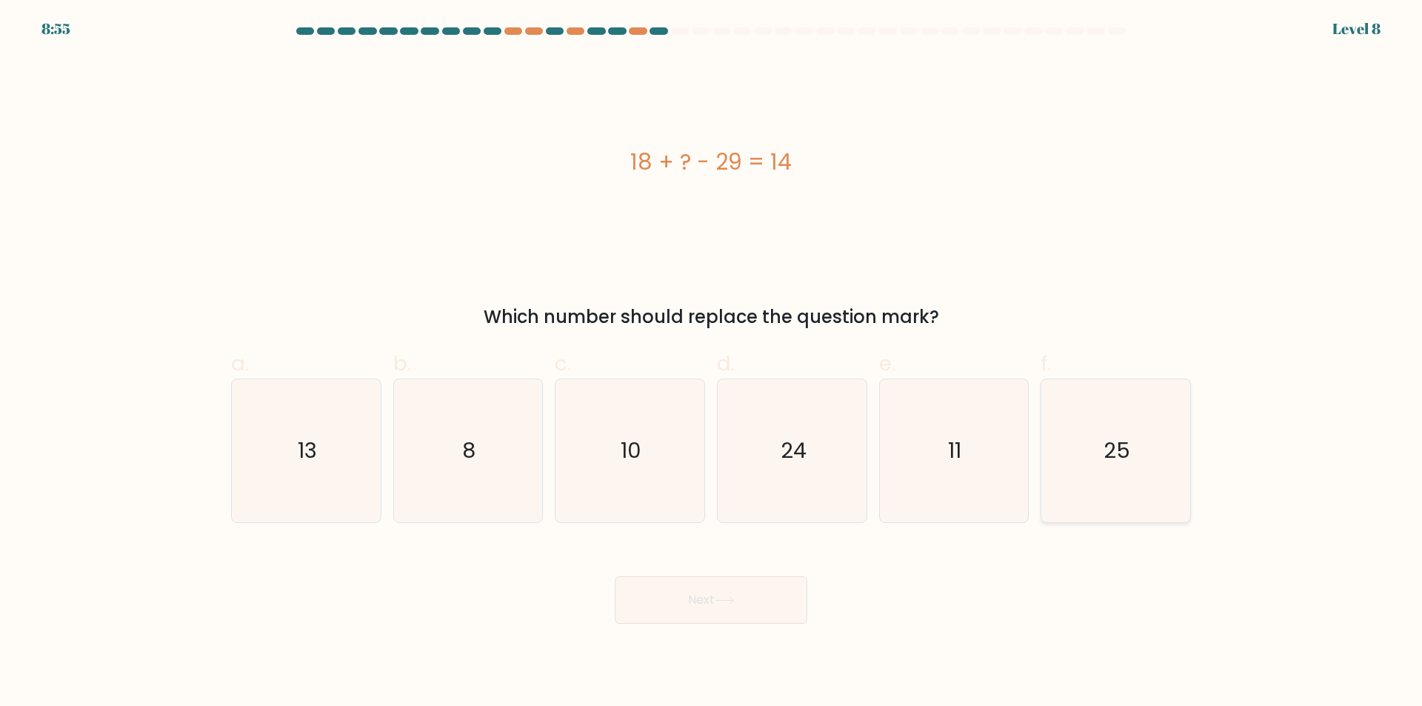
click at [1087, 424] on icon "25" at bounding box center [1116, 450] width 143 height 143
click at [712, 363] on input "f. 25" at bounding box center [711, 358] width 1 height 10
radio input "true"
click at [777, 598] on button "Next" at bounding box center [711, 599] width 193 height 47
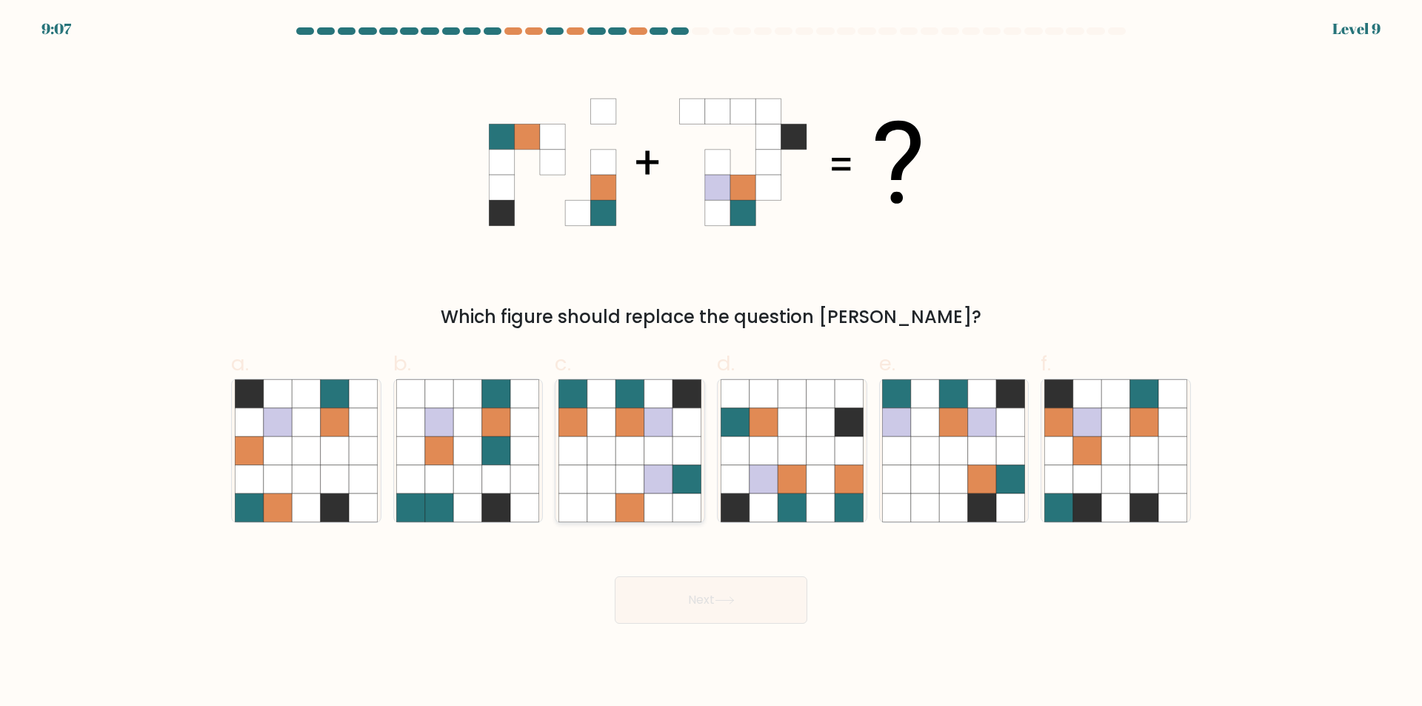
click at [620, 437] on icon at bounding box center [630, 450] width 28 height 28
click at [711, 363] on input "c." at bounding box center [711, 358] width 1 height 10
radio input "true"
click at [976, 498] on icon at bounding box center [982, 507] width 28 height 28
click at [712, 363] on input "e." at bounding box center [711, 358] width 1 height 10
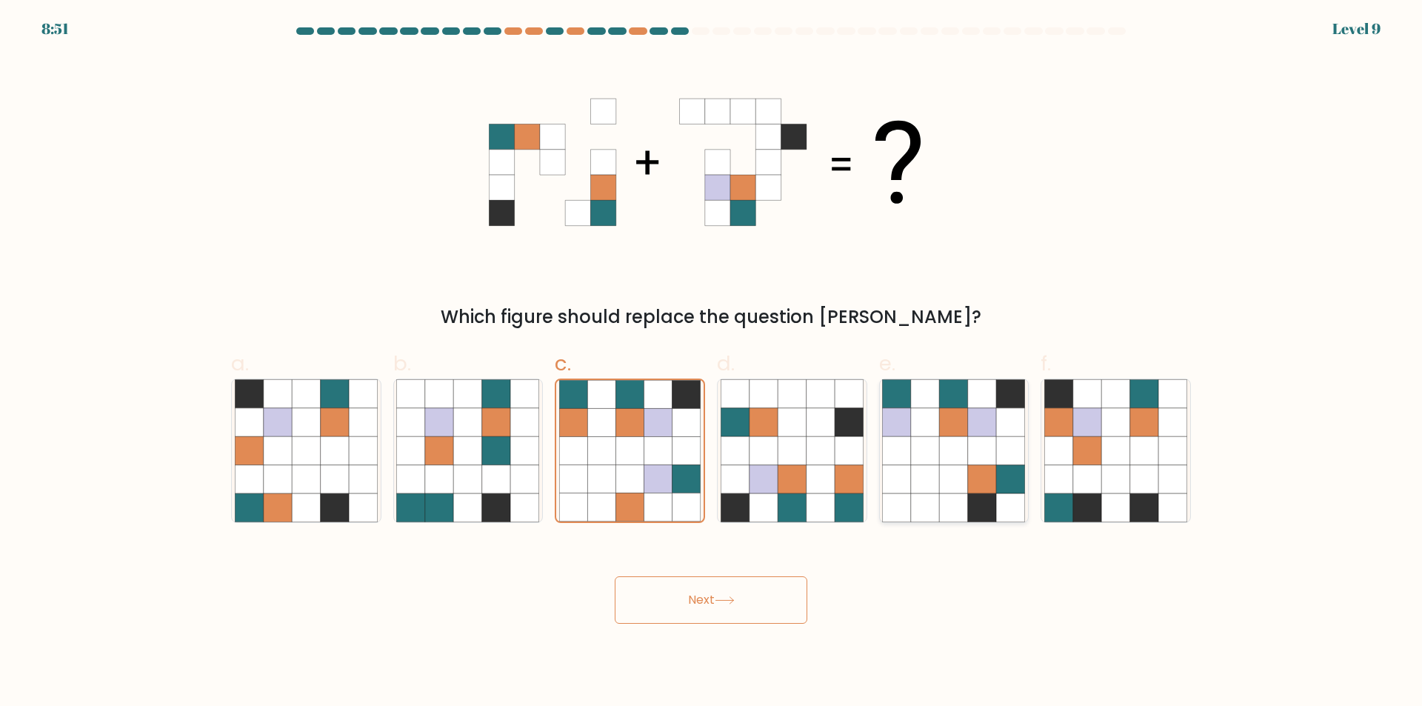
radio input "true"
click at [730, 591] on button "Next" at bounding box center [711, 599] width 193 height 47
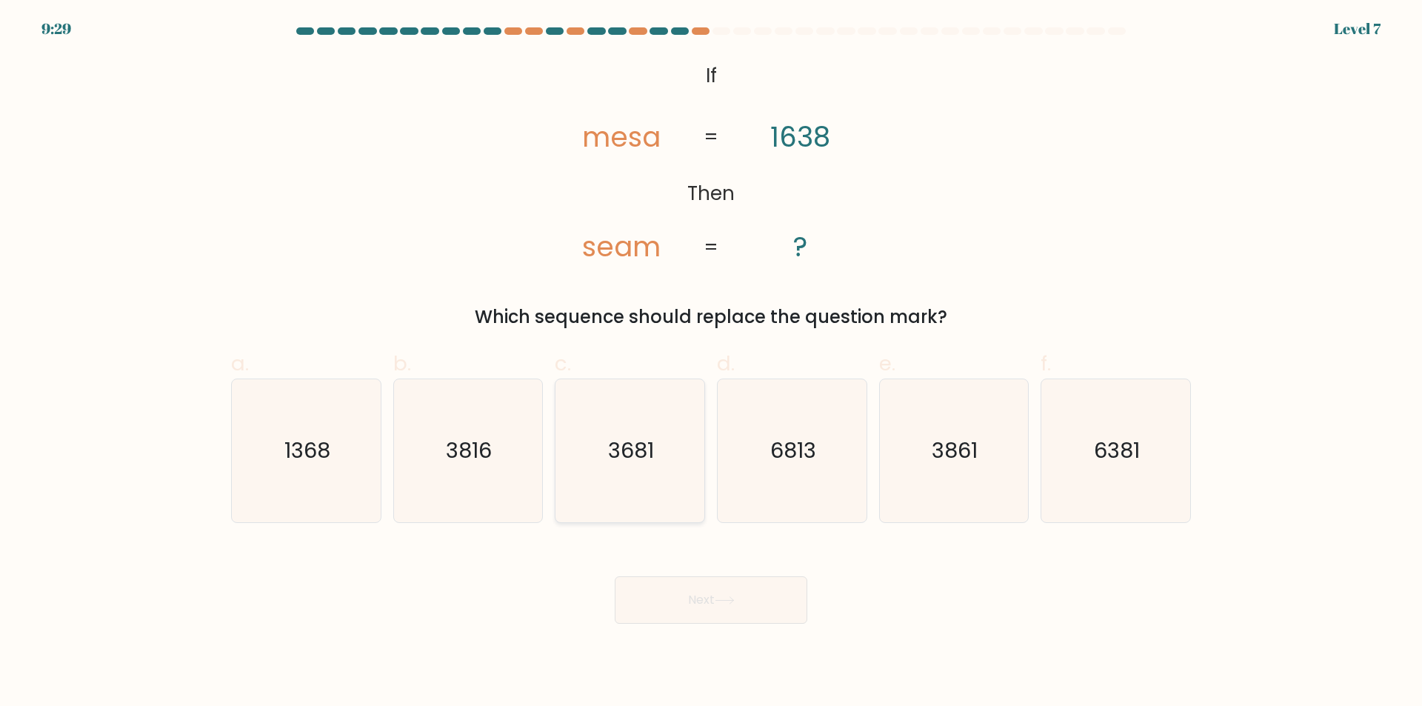
click at [605, 495] on icon "3681" at bounding box center [630, 450] width 143 height 143
click at [711, 363] on input "c. 3681" at bounding box center [711, 358] width 1 height 10
radio input "true"
click at [734, 607] on button "Next" at bounding box center [711, 599] width 193 height 47
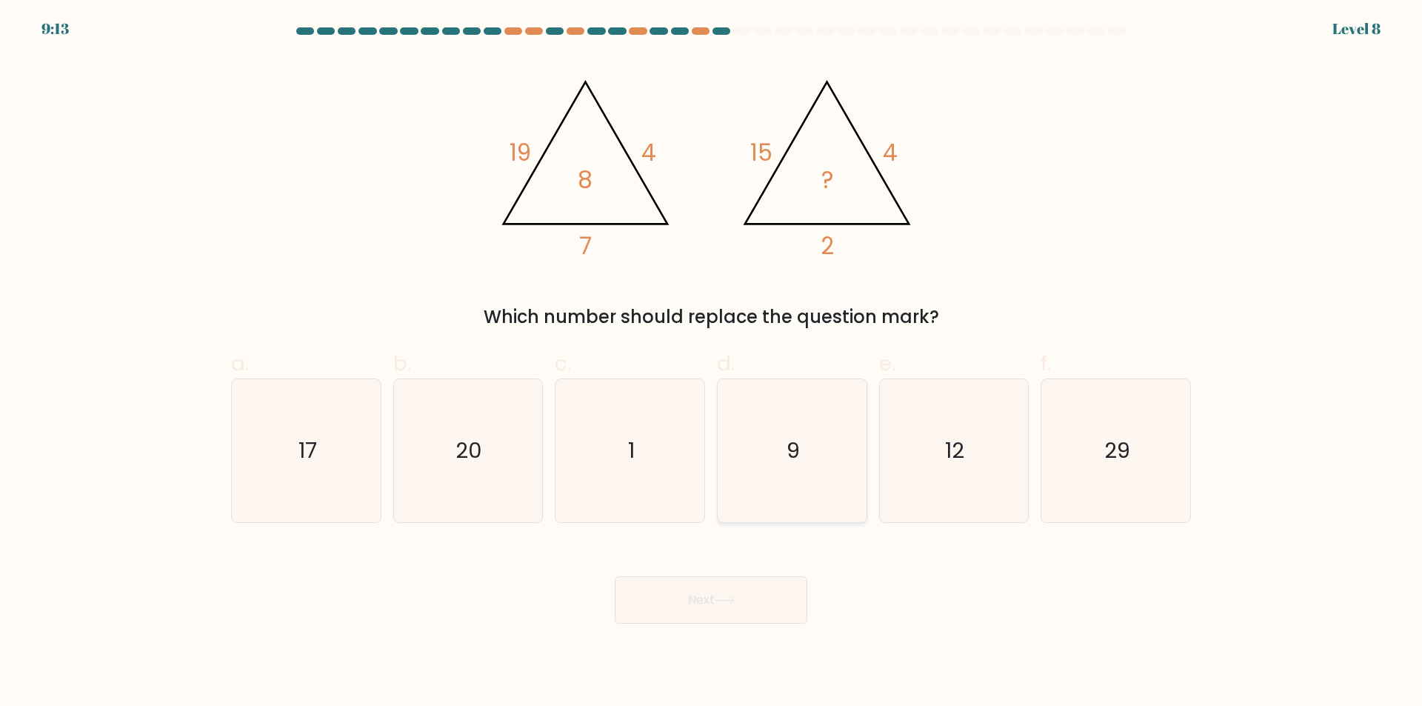
click at [807, 480] on icon "9" at bounding box center [792, 450] width 143 height 143
click at [712, 363] on input "d. 9" at bounding box center [711, 358] width 1 height 10
radio input "true"
click at [715, 591] on button "Next" at bounding box center [711, 599] width 193 height 47
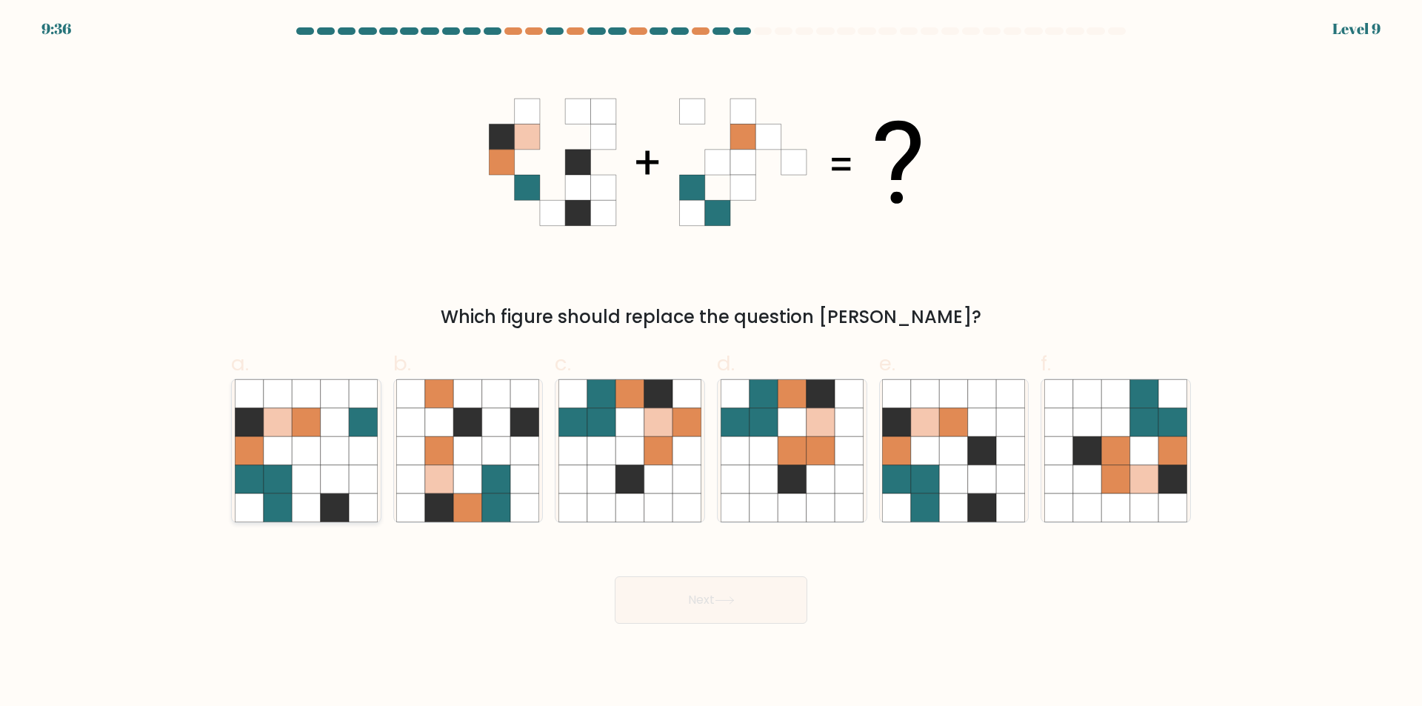
click at [295, 487] on icon at bounding box center [306, 479] width 28 height 28
click at [711, 363] on input "a." at bounding box center [711, 358] width 1 height 10
radio input "true"
click at [668, 591] on button "Next" at bounding box center [711, 599] width 193 height 47
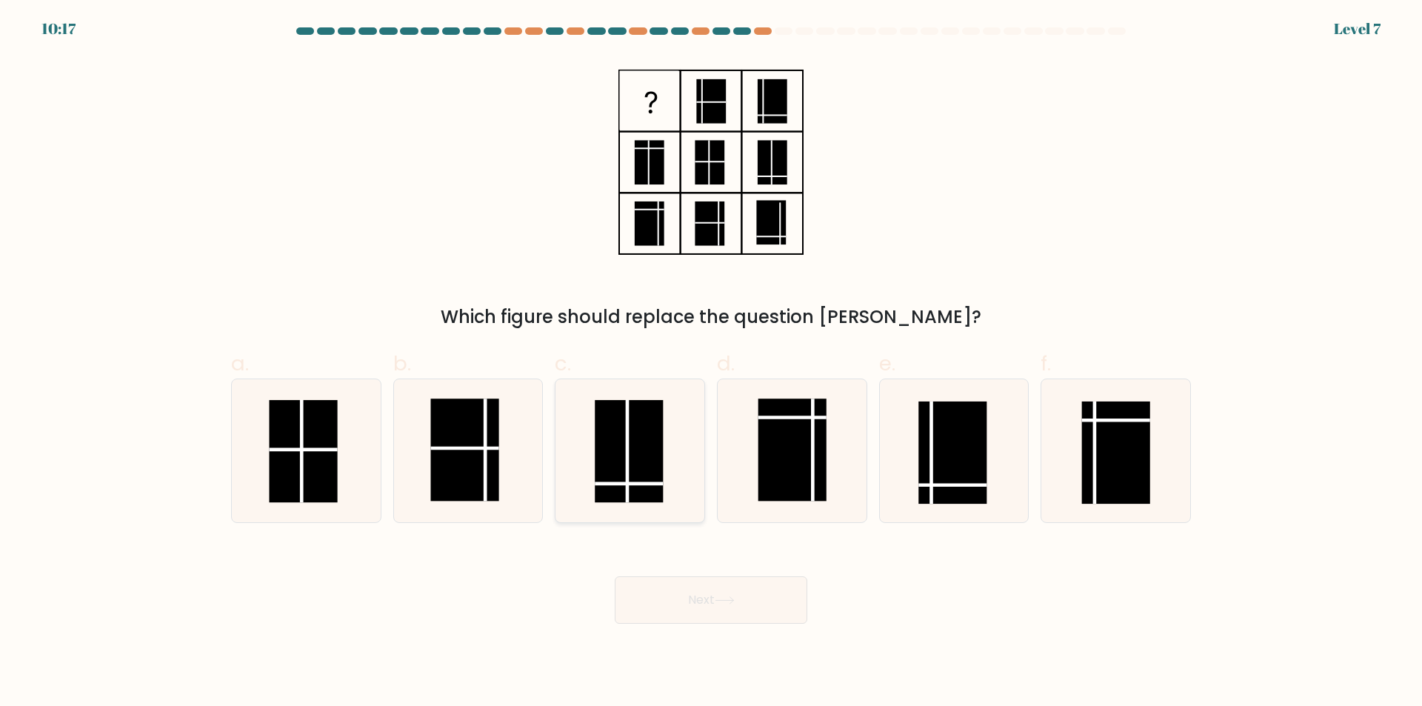
drag, startPoint x: 650, startPoint y: 479, endPoint x: 650, endPoint y: 502, distance: 23.0
click at [650, 479] on rect at bounding box center [629, 451] width 68 height 102
click at [711, 363] on input "c." at bounding box center [711, 358] width 1 height 10
radio input "true"
click at [678, 603] on button "Next" at bounding box center [711, 599] width 193 height 47
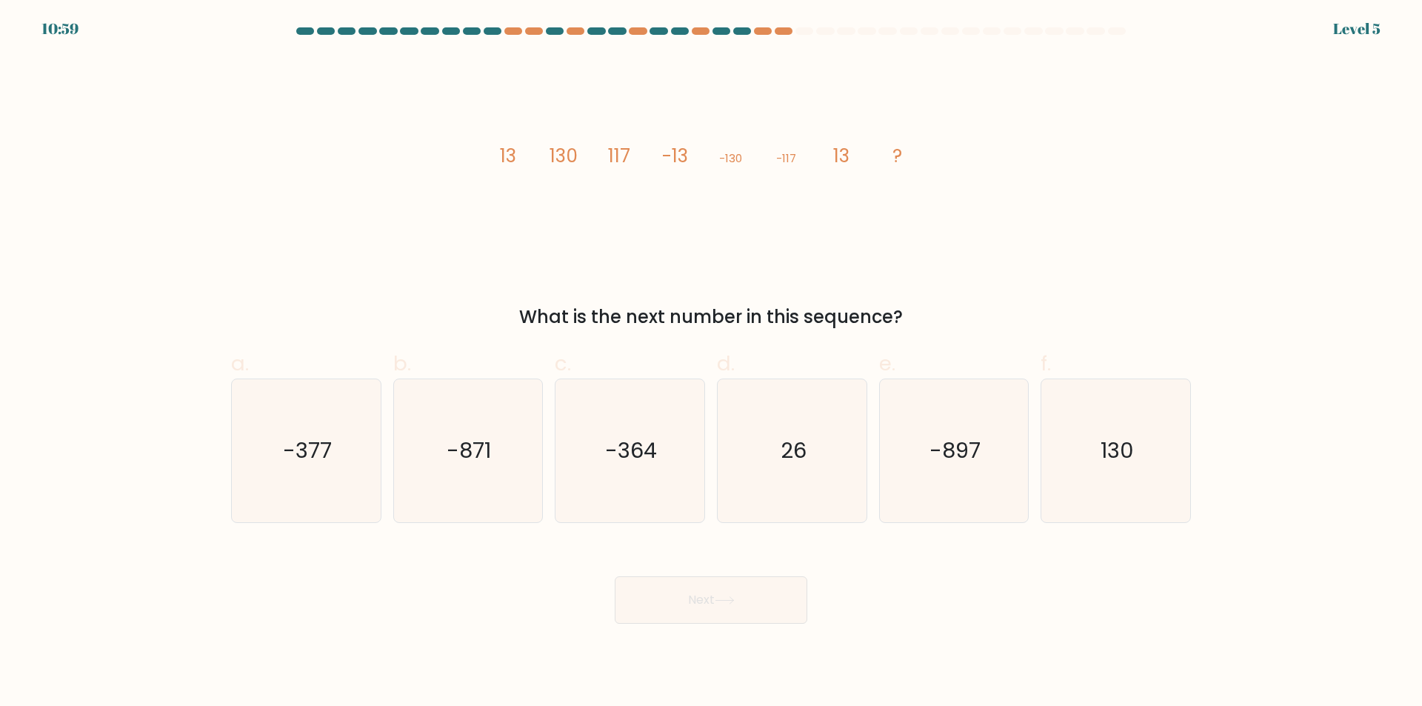
click at [604, 146] on icon "image/svg+xml 13 130 117 -13 -130 -117 13 ?" at bounding box center [711, 162] width 444 height 212
click at [822, 159] on icon "image/svg+xml 13 130 117 -13 -130 -117 13 ?" at bounding box center [711, 162] width 444 height 212
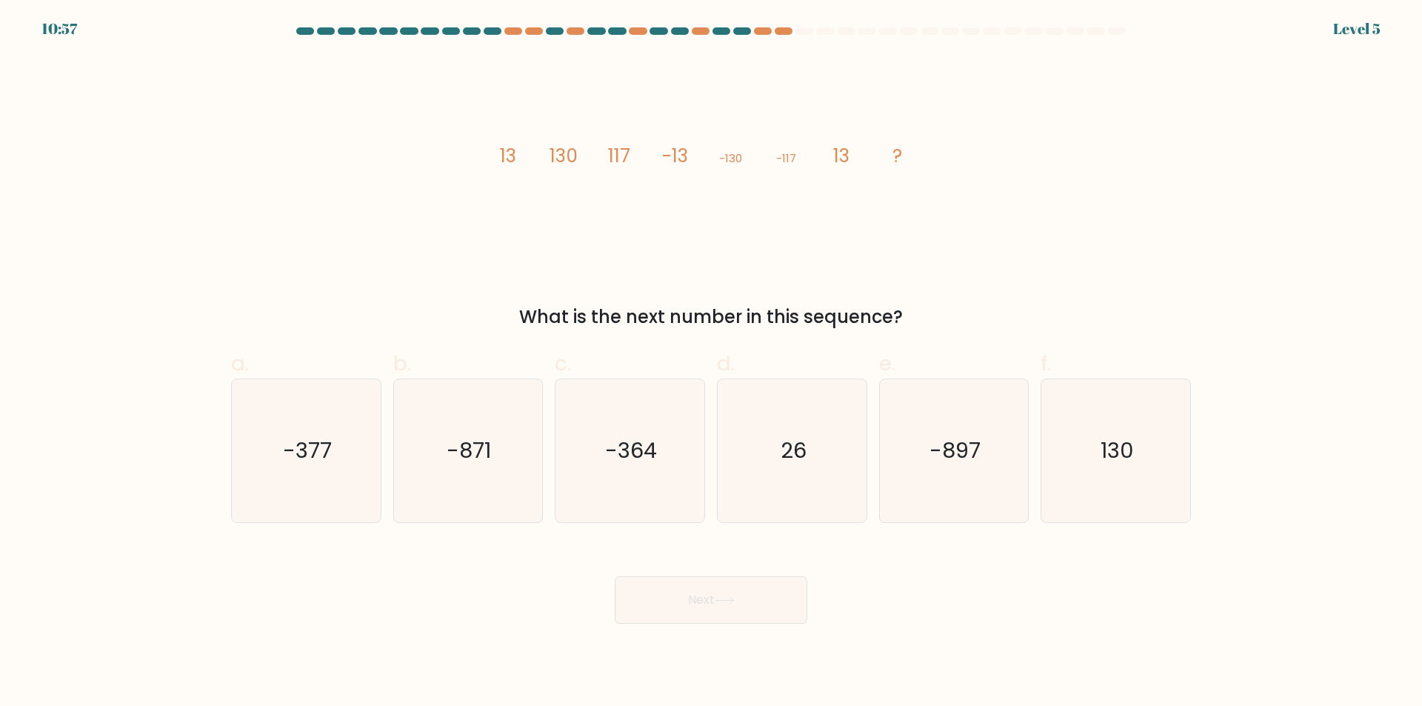
click at [754, 233] on icon "image/svg+xml 13 130 117 -13 -130 -117 13 ?" at bounding box center [711, 162] width 444 height 212
click at [715, 152] on icon "image/svg+xml 13 130 117 -13 -130 -117 13 ?" at bounding box center [711, 162] width 444 height 212
click at [722, 147] on icon "image/svg+xml 13 130 117 -13 -130 -117 13 ?" at bounding box center [711, 162] width 444 height 212
click at [726, 155] on tspan "-130" at bounding box center [730, 158] width 23 height 16
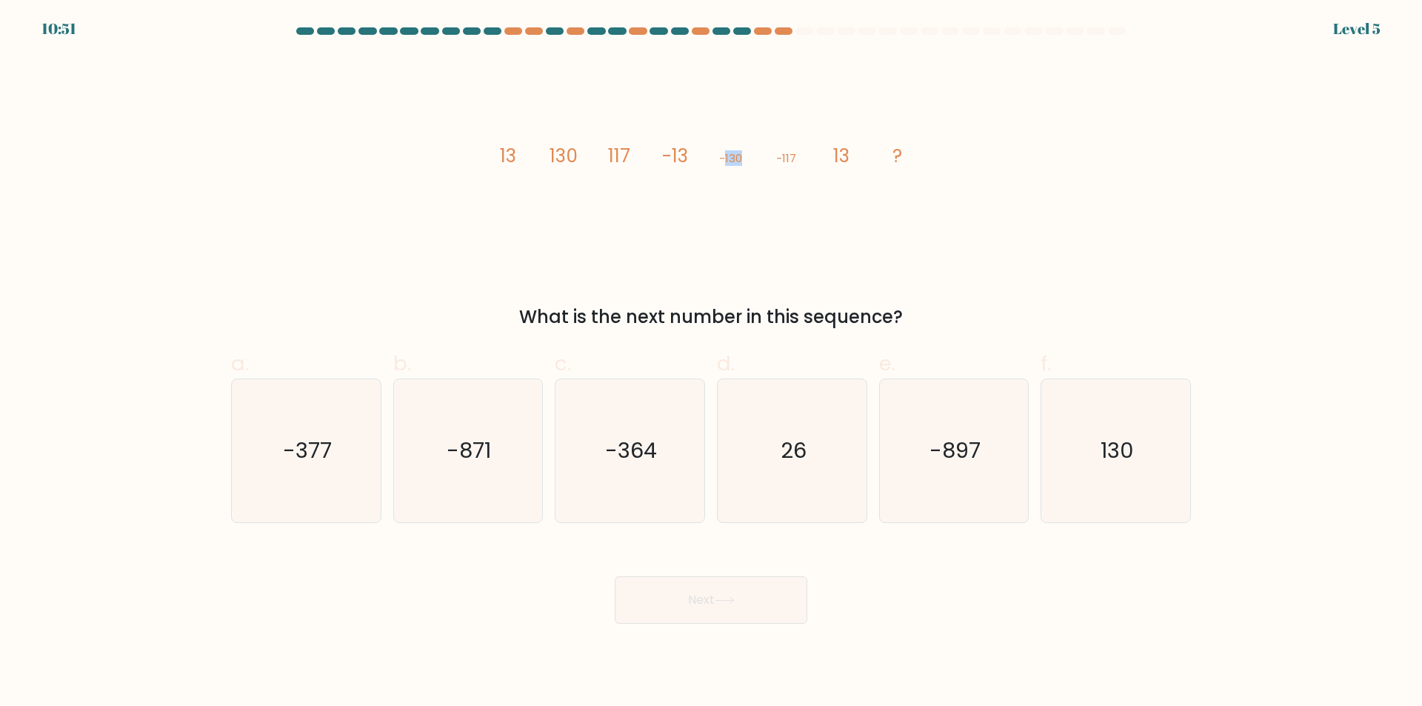
click at [726, 155] on tspan "-130" at bounding box center [730, 158] width 23 height 16
click at [562, 120] on icon "image/svg+xml 13 130 117 -13 -130 -117 13 ?" at bounding box center [711, 162] width 444 height 212
drag, startPoint x: 521, startPoint y: 136, endPoint x: 582, endPoint y: 152, distance: 63.4
click at [582, 152] on icon "image/svg+xml 13 130 117 -13 -130 -117 13 ?" at bounding box center [711, 162] width 444 height 212
click at [580, 130] on icon "image/svg+xml 13 130 117 -13 -130 -117 13 ?" at bounding box center [711, 162] width 444 height 212
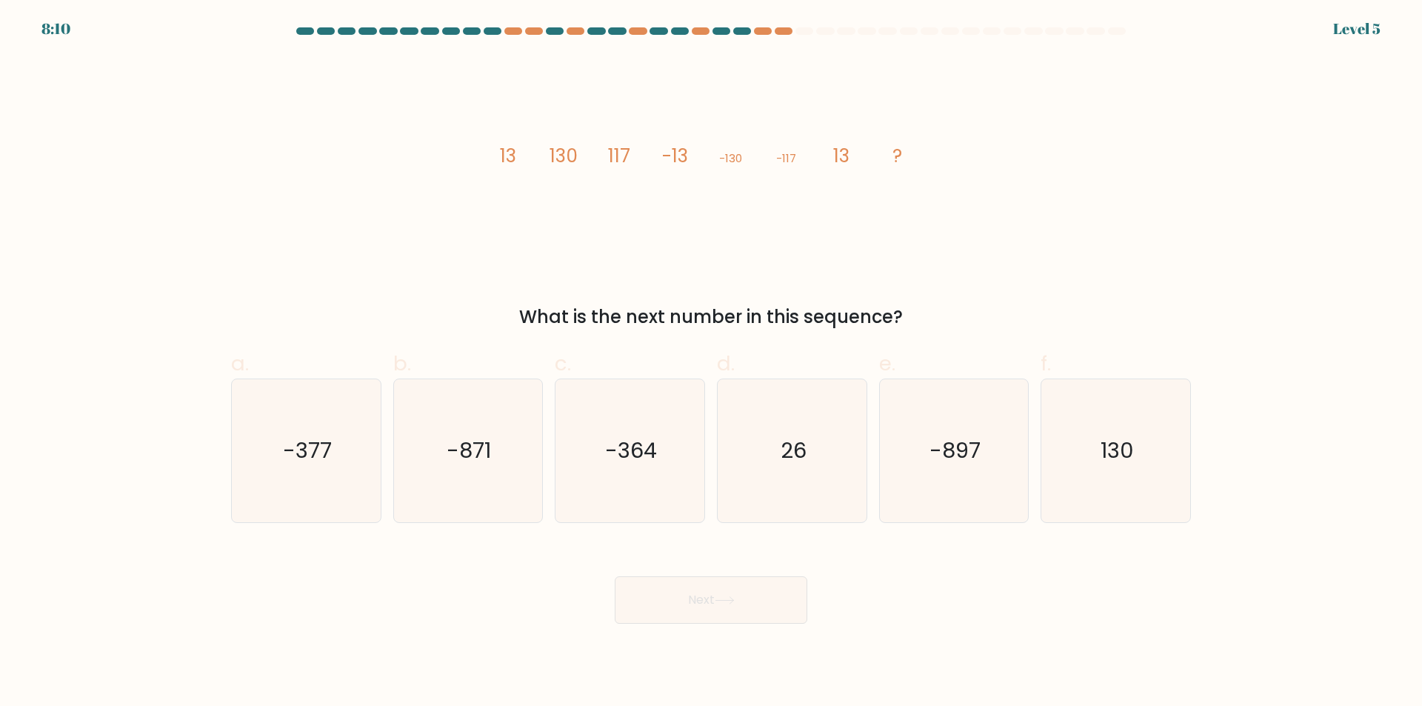
click at [706, 530] on form at bounding box center [711, 325] width 1422 height 596
click at [357, 450] on icon "-377" at bounding box center [306, 450] width 143 height 143
click at [711, 363] on input "a. -377" at bounding box center [711, 358] width 1 height 10
radio input "true"
click at [722, 587] on button "Next" at bounding box center [711, 599] width 193 height 47
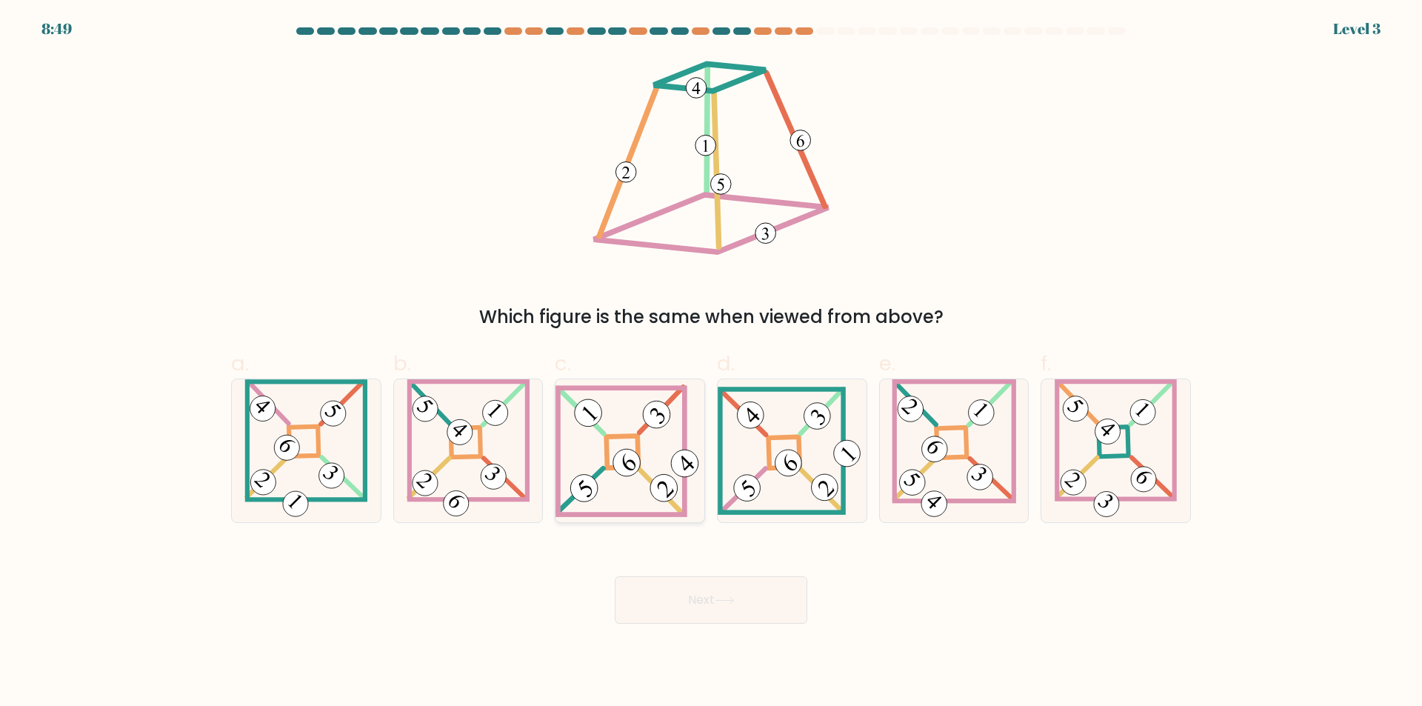
click at [606, 413] on icon at bounding box center [630, 450] width 149 height 133
click at [711, 363] on input "c." at bounding box center [711, 358] width 1 height 10
radio input "true"
click at [732, 568] on div "Next" at bounding box center [711, 582] width 978 height 83
click at [725, 602] on icon at bounding box center [725, 600] width 20 height 8
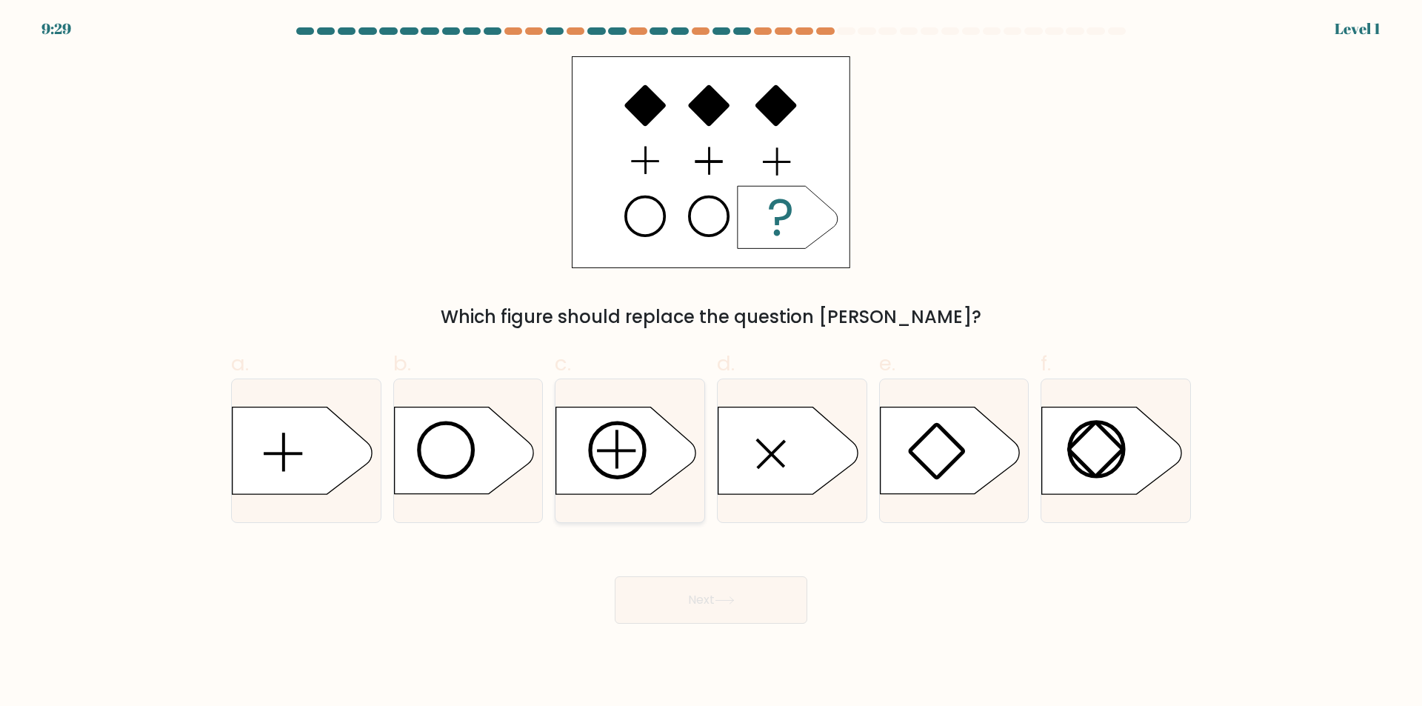
click at [696, 466] on icon at bounding box center [630, 451] width 149 height 88
click at [711, 363] on input "c." at bounding box center [711, 358] width 1 height 10
radio input "true"
click at [710, 569] on div "Next" at bounding box center [711, 582] width 978 height 83
click at [721, 602] on icon at bounding box center [725, 600] width 20 height 8
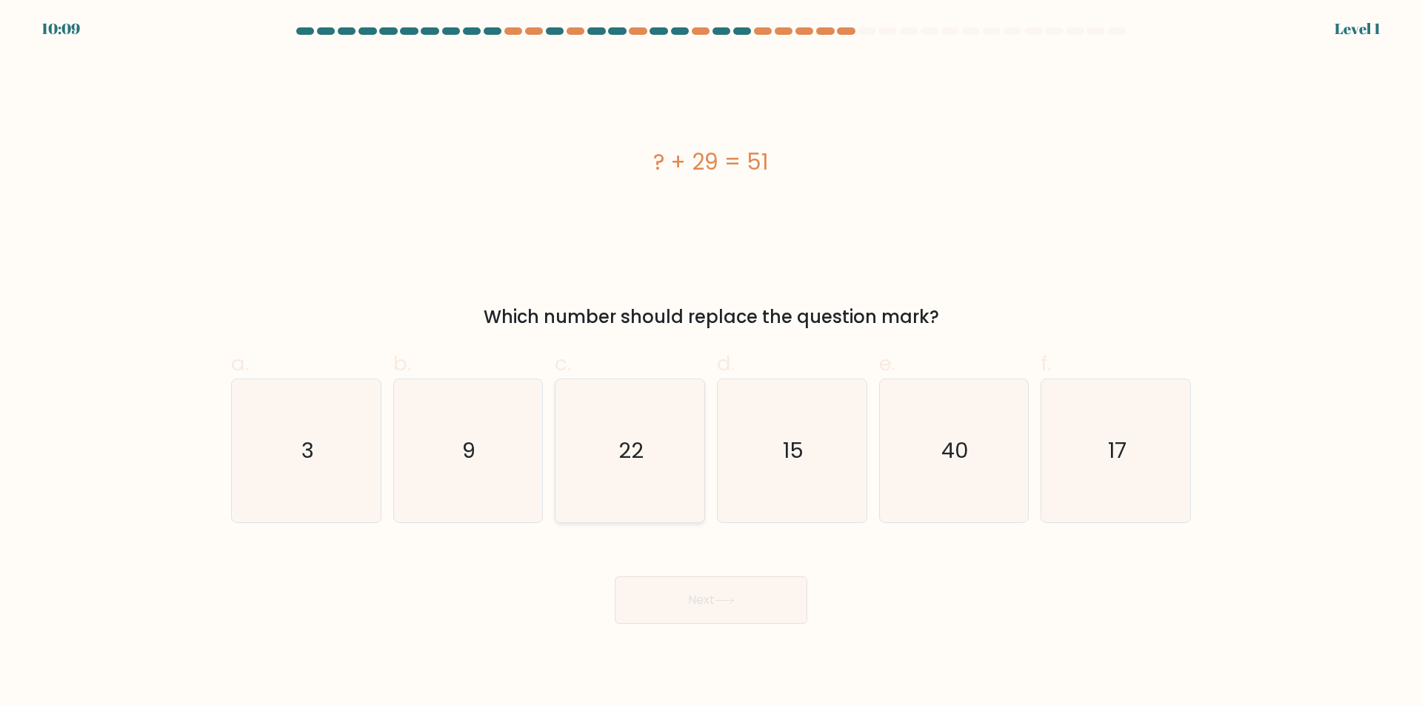
click at [630, 479] on icon "22" at bounding box center [630, 450] width 143 height 143
click at [711, 363] on input "c. 22" at bounding box center [711, 358] width 1 height 10
radio input "true"
click at [686, 587] on button "Next" at bounding box center [711, 599] width 193 height 47
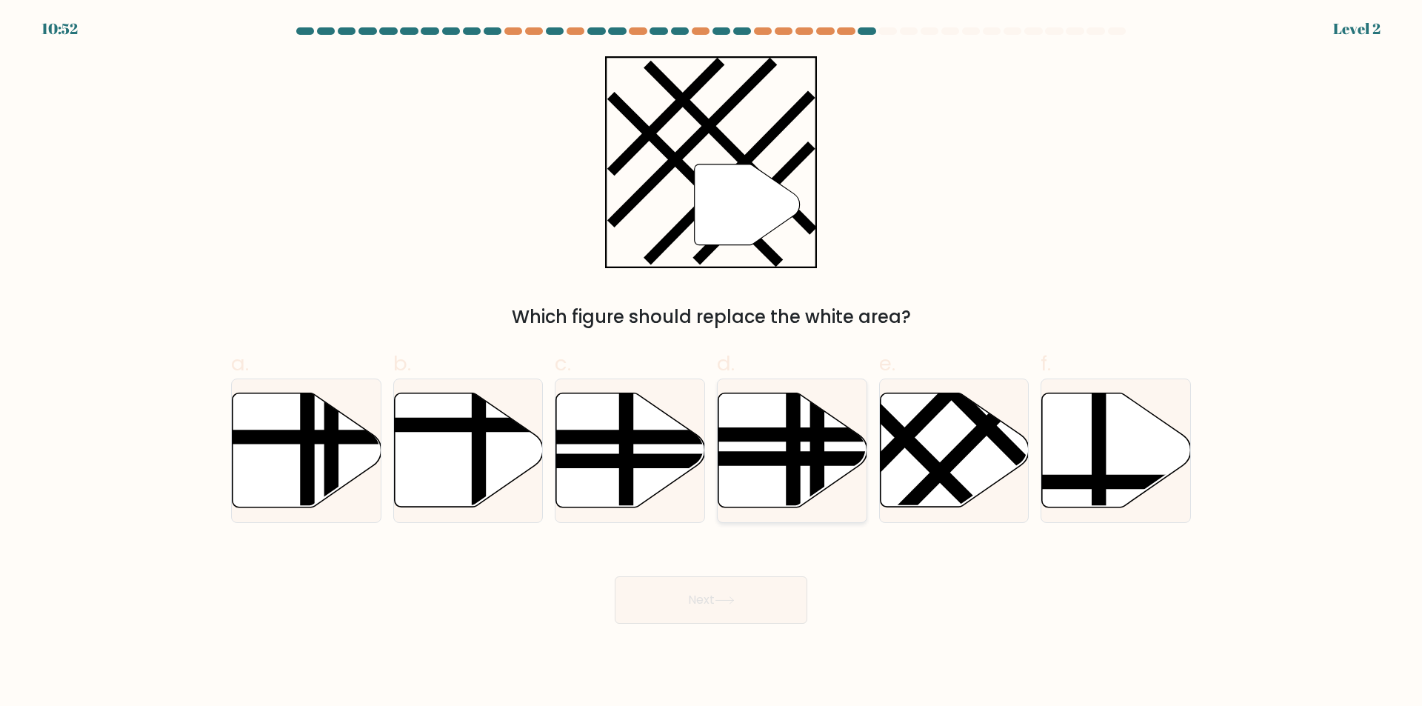
click at [785, 459] on line at bounding box center [742, 459] width 300 height 0
click at [712, 363] on input "d." at bounding box center [711, 358] width 1 height 10
radio input "true"
click at [774, 586] on button "Next" at bounding box center [711, 599] width 193 height 47
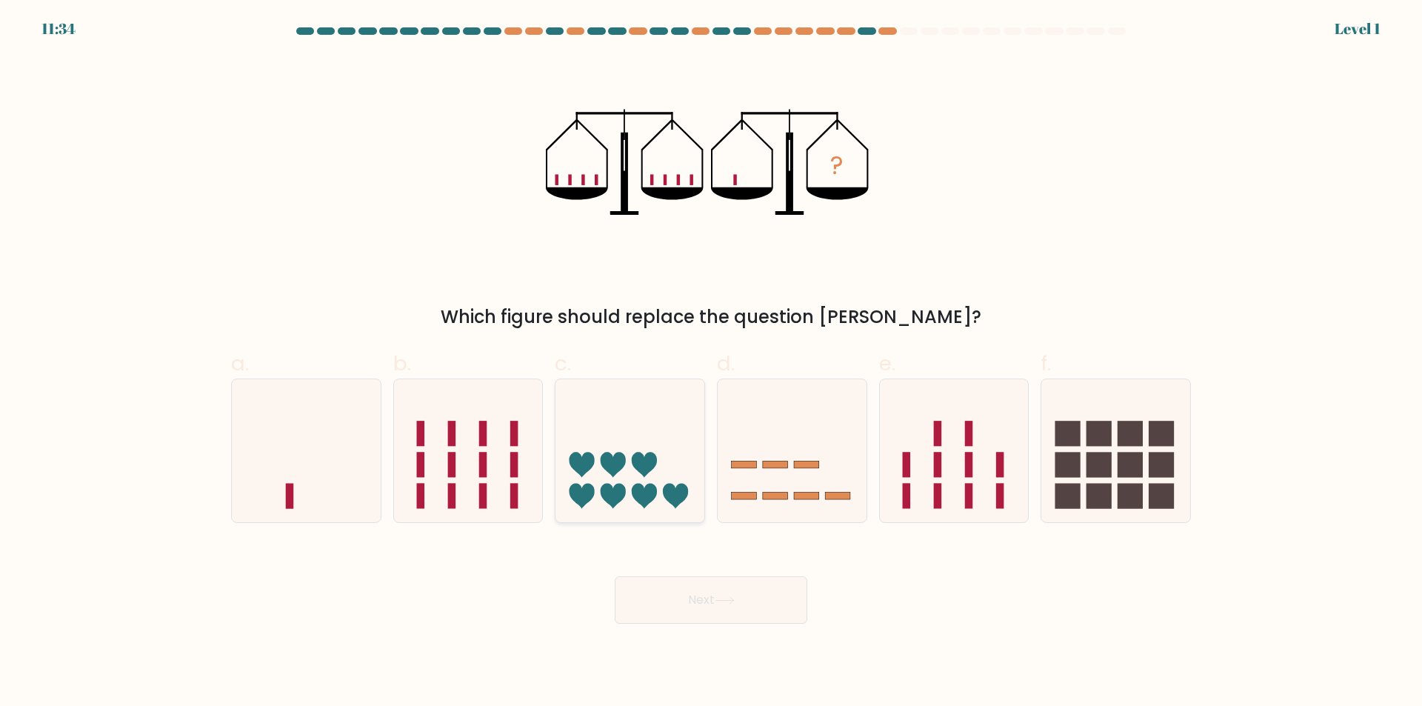
click at [622, 456] on icon at bounding box center [613, 464] width 25 height 25
click at [711, 363] on input "c." at bounding box center [711, 358] width 1 height 10
radio input "true"
click at [672, 597] on button "Next" at bounding box center [711, 599] width 193 height 47
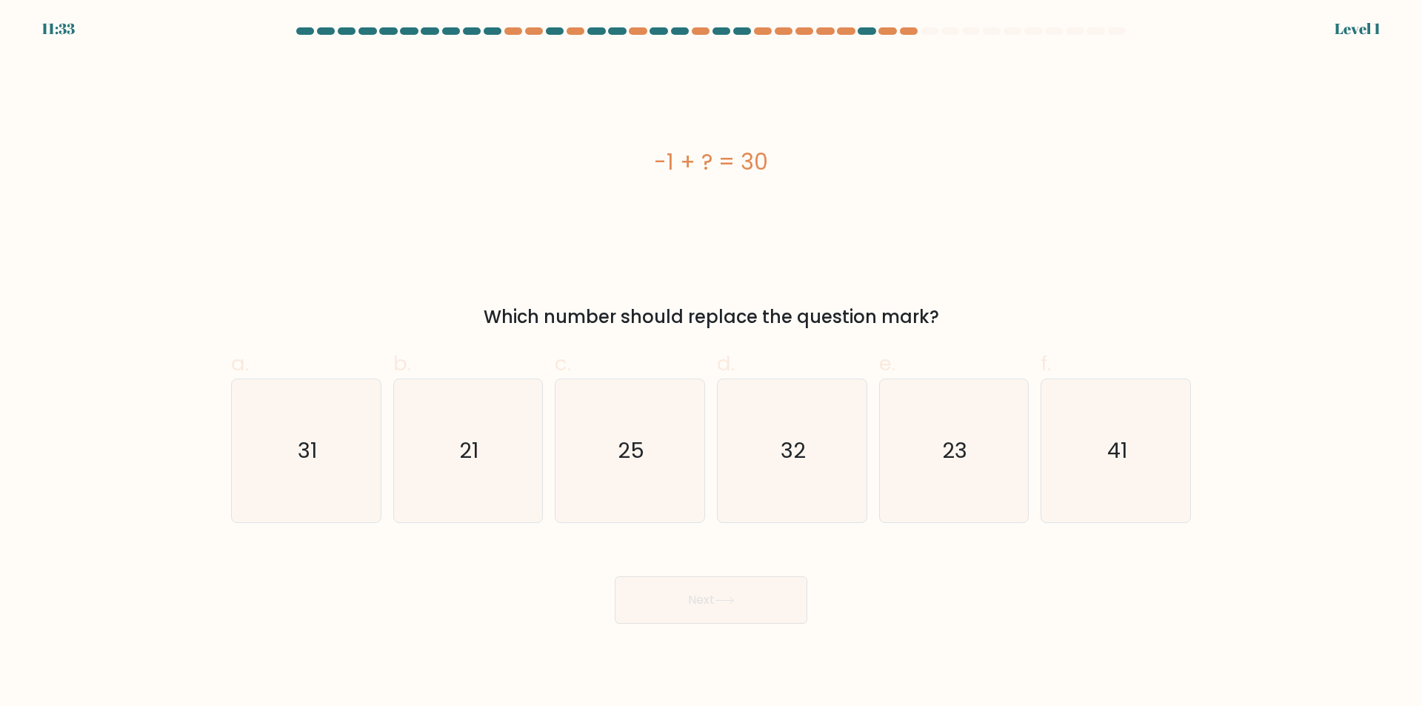
click at [736, 473] on icon "32" at bounding box center [792, 450] width 143 height 143
click at [712, 363] on input "d. 32" at bounding box center [711, 358] width 1 height 10
radio input "true"
click at [496, 476] on icon "21" at bounding box center [467, 450] width 143 height 143
click at [711, 363] on input "b. 21" at bounding box center [711, 358] width 1 height 10
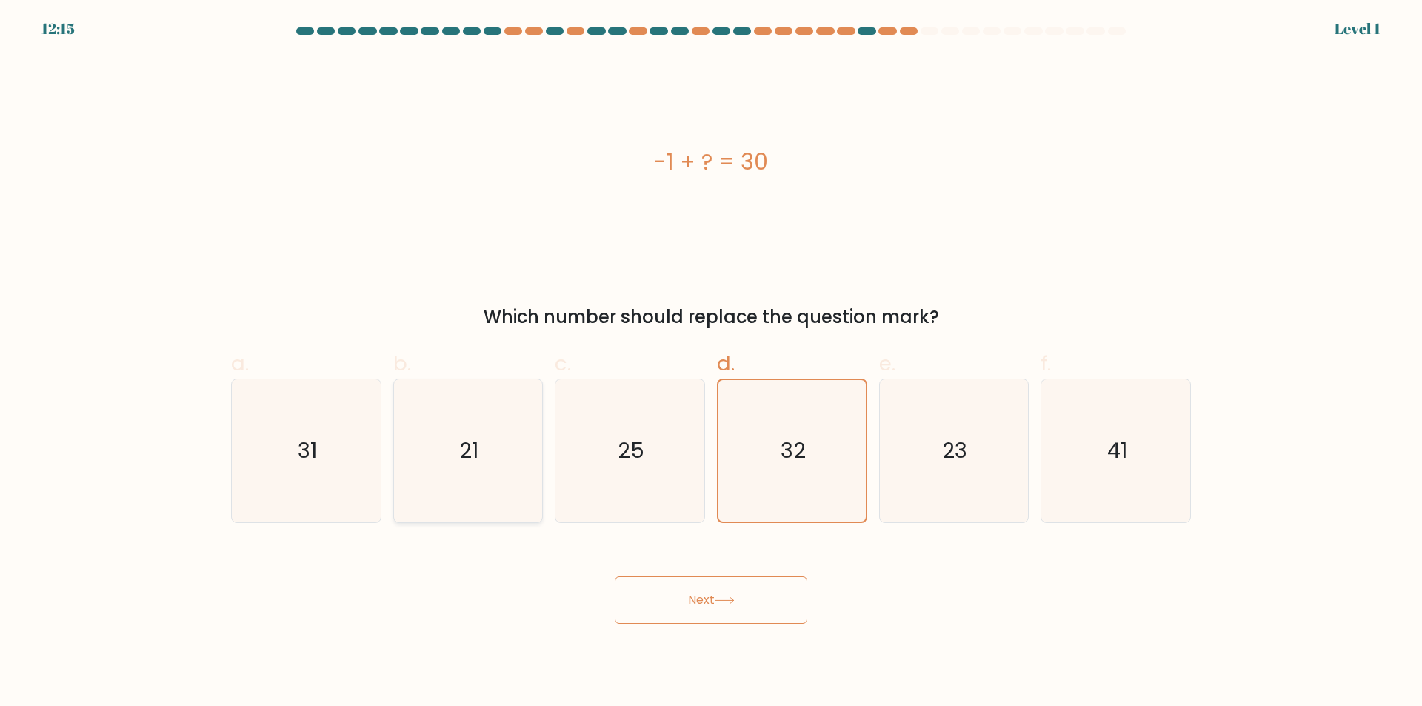
radio input "true"
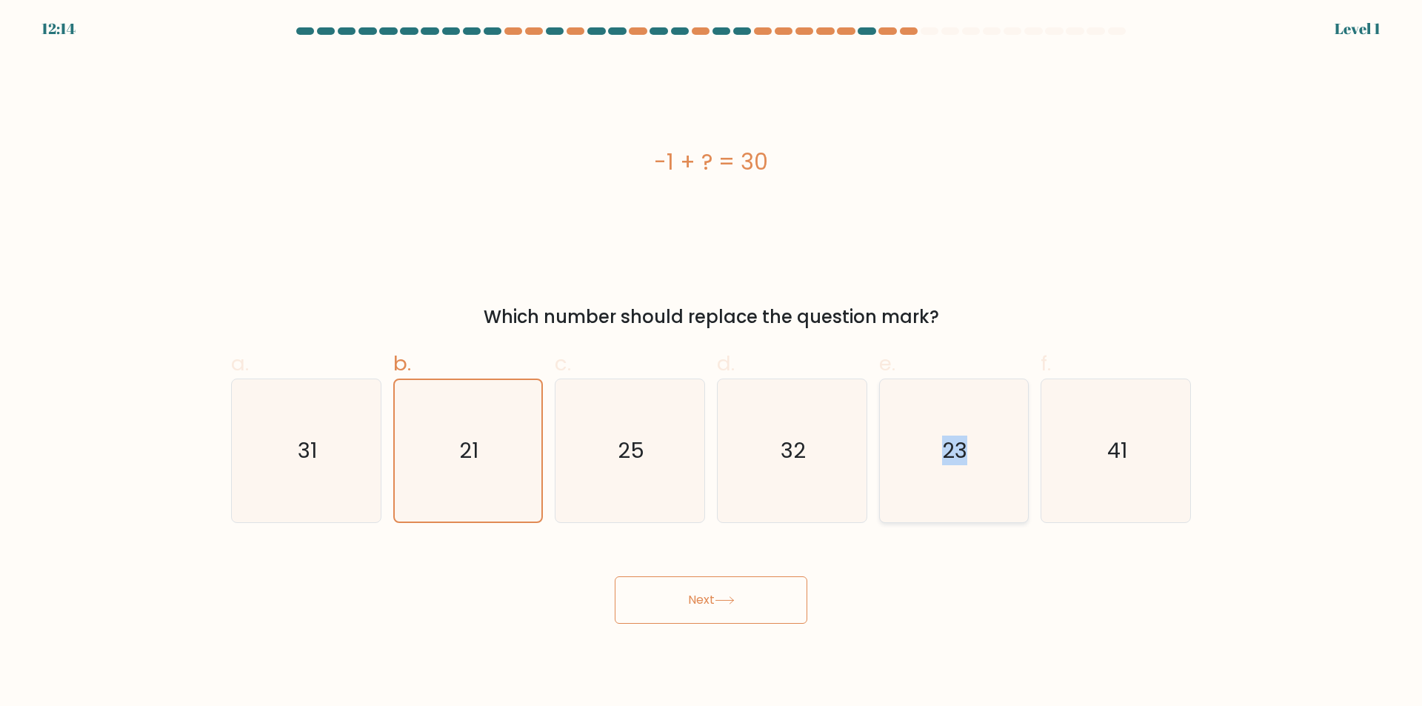
drag, startPoint x: 953, startPoint y: 468, endPoint x: 1001, endPoint y: 464, distance: 48.4
click at [970, 468] on icon "23" at bounding box center [953, 450] width 143 height 143
drag, startPoint x: 314, startPoint y: 456, endPoint x: 422, endPoint y: 499, distance: 115.7
click at [316, 457] on text "31" at bounding box center [307, 451] width 19 height 30
click at [711, 363] on input "a. 31" at bounding box center [711, 358] width 1 height 10
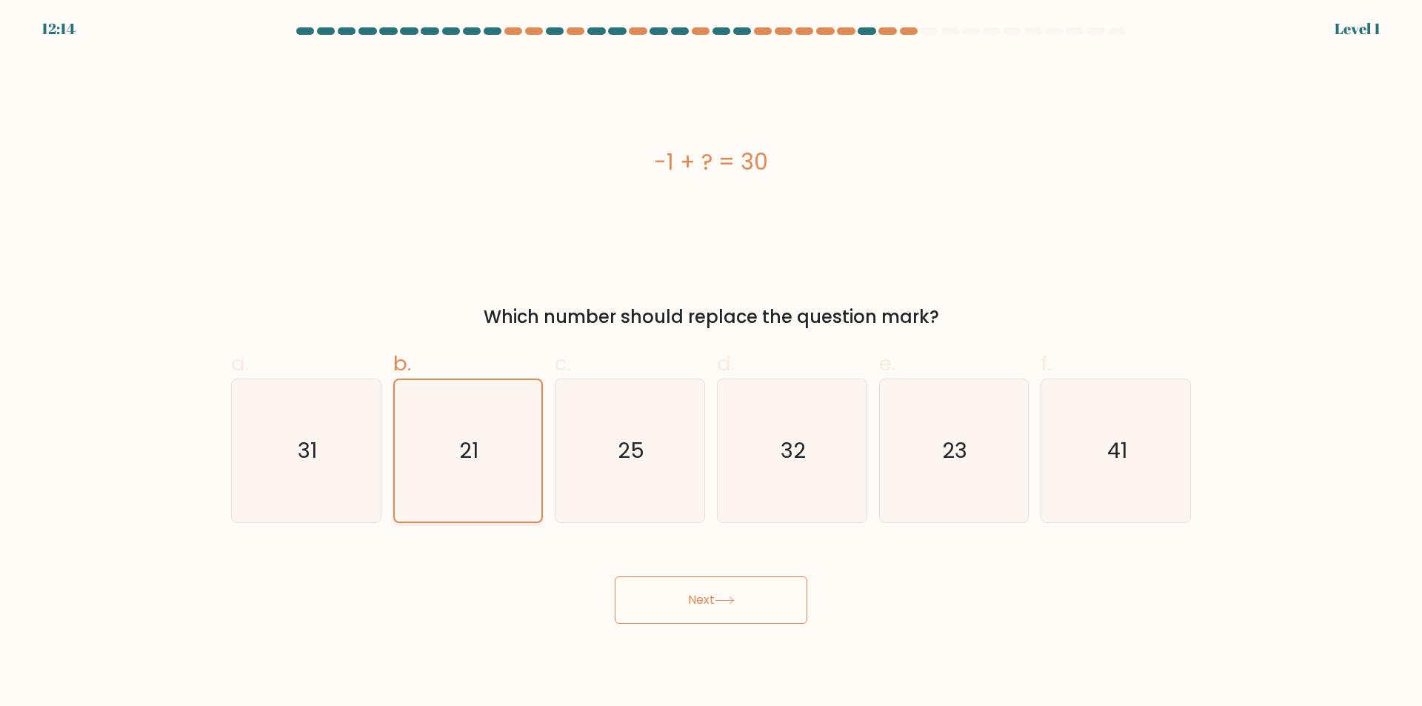
radio input "true"
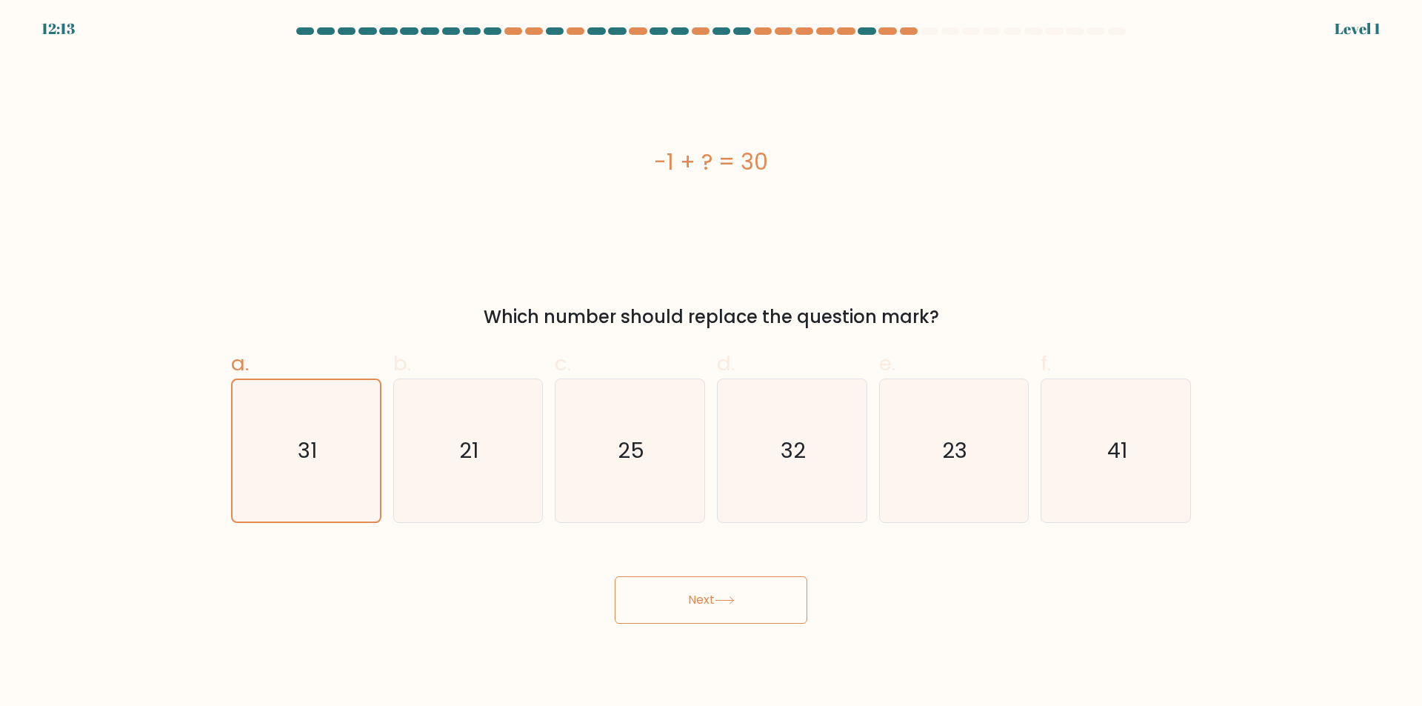
click at [749, 605] on button "Next" at bounding box center [711, 599] width 193 height 47
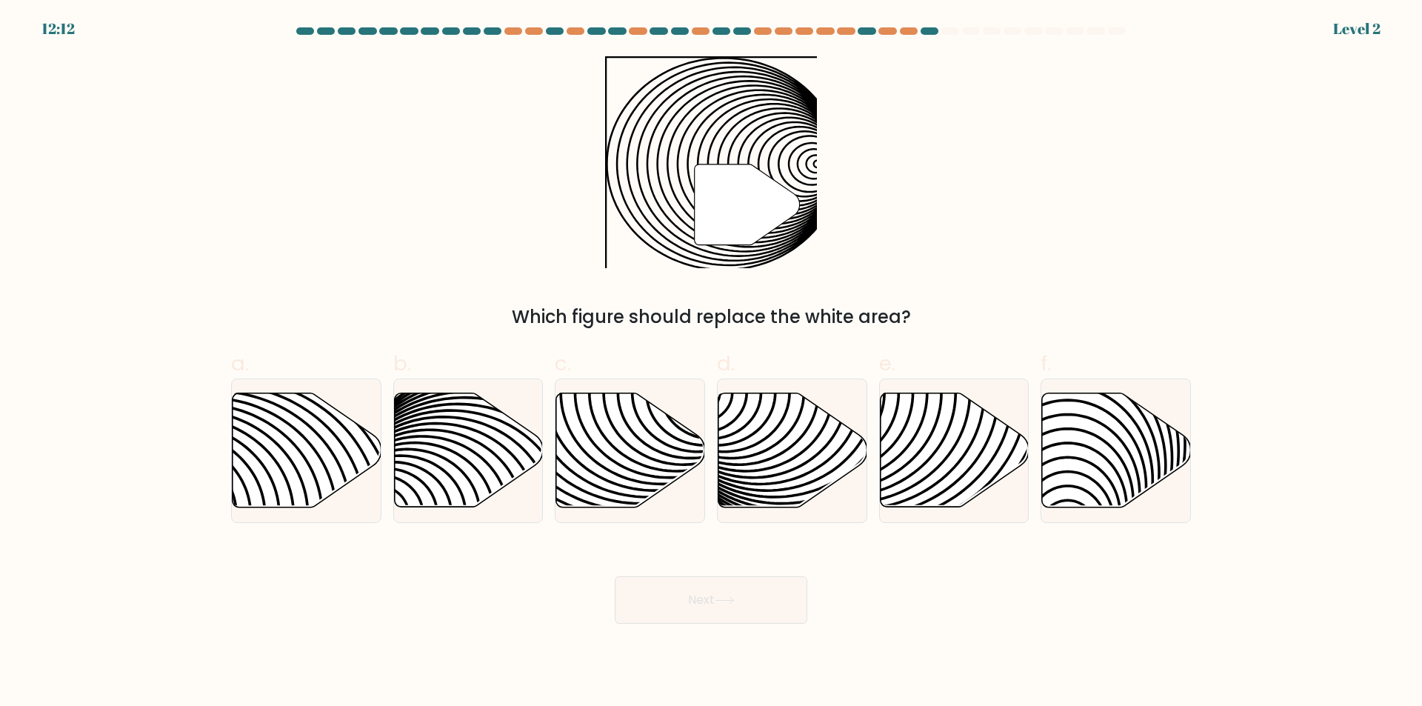
click at [749, 600] on button "Next" at bounding box center [711, 599] width 193 height 47
click at [785, 470] on icon at bounding box center [793, 450] width 149 height 114
click at [712, 363] on input "d." at bounding box center [711, 358] width 1 height 10
radio input "true"
click at [787, 573] on div "Next" at bounding box center [711, 582] width 978 height 83
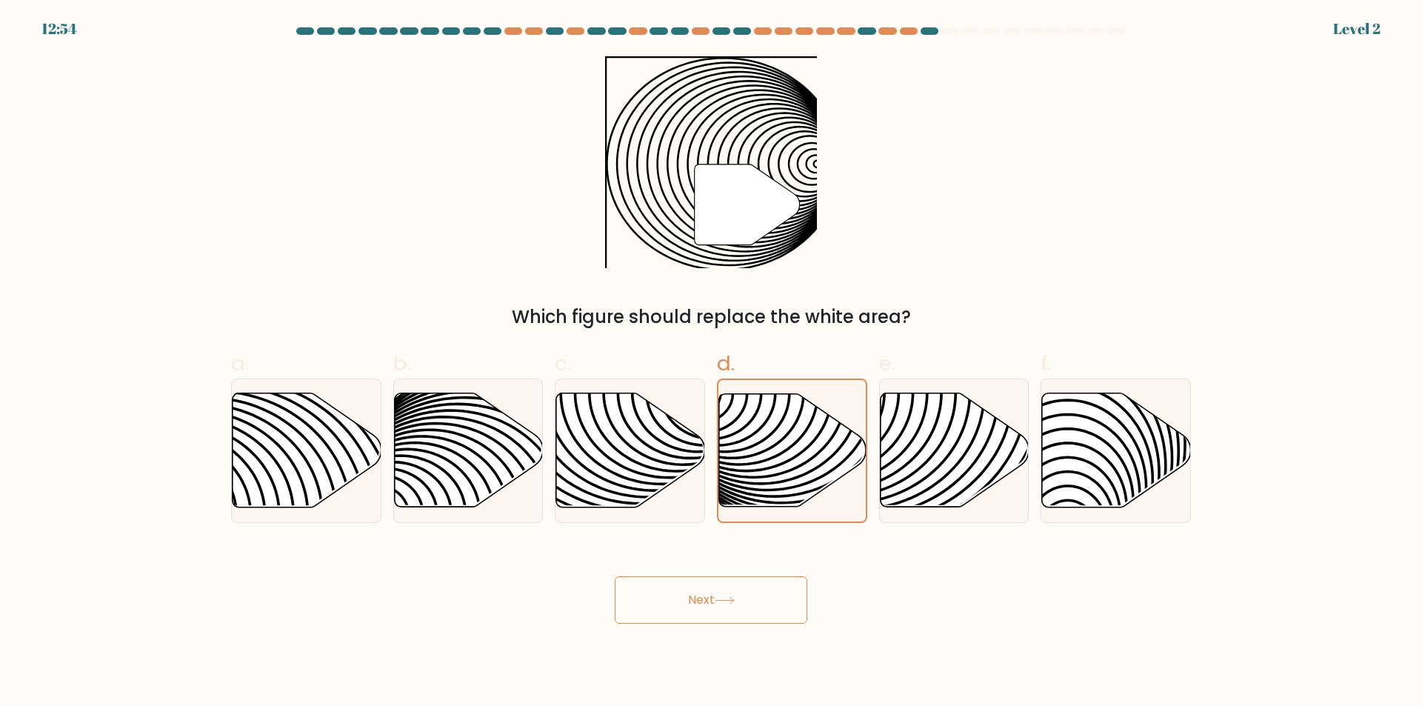
drag, startPoint x: 787, startPoint y: 587, endPoint x: 427, endPoint y: 577, distance: 359.4
click at [427, 577] on div "Next" at bounding box center [711, 582] width 978 height 83
click at [607, 478] on icon at bounding box center [630, 450] width 149 height 114
click at [711, 363] on input "c." at bounding box center [711, 358] width 1 height 10
radio input "true"
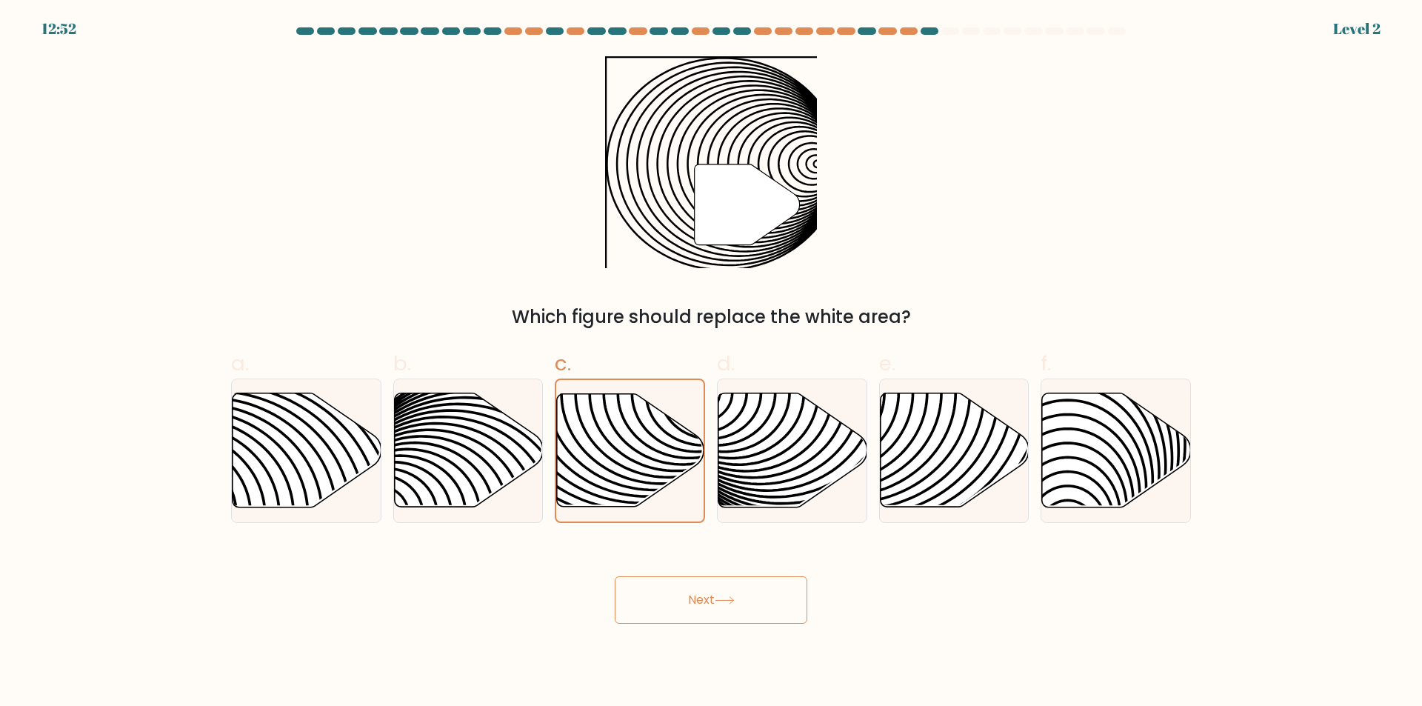
drag, startPoint x: 717, startPoint y: 585, endPoint x: 717, endPoint y: 597, distance: 12.6
click at [716, 585] on button "Next" at bounding box center [711, 599] width 193 height 47
click at [717, 598] on button "Next" at bounding box center [711, 599] width 193 height 47
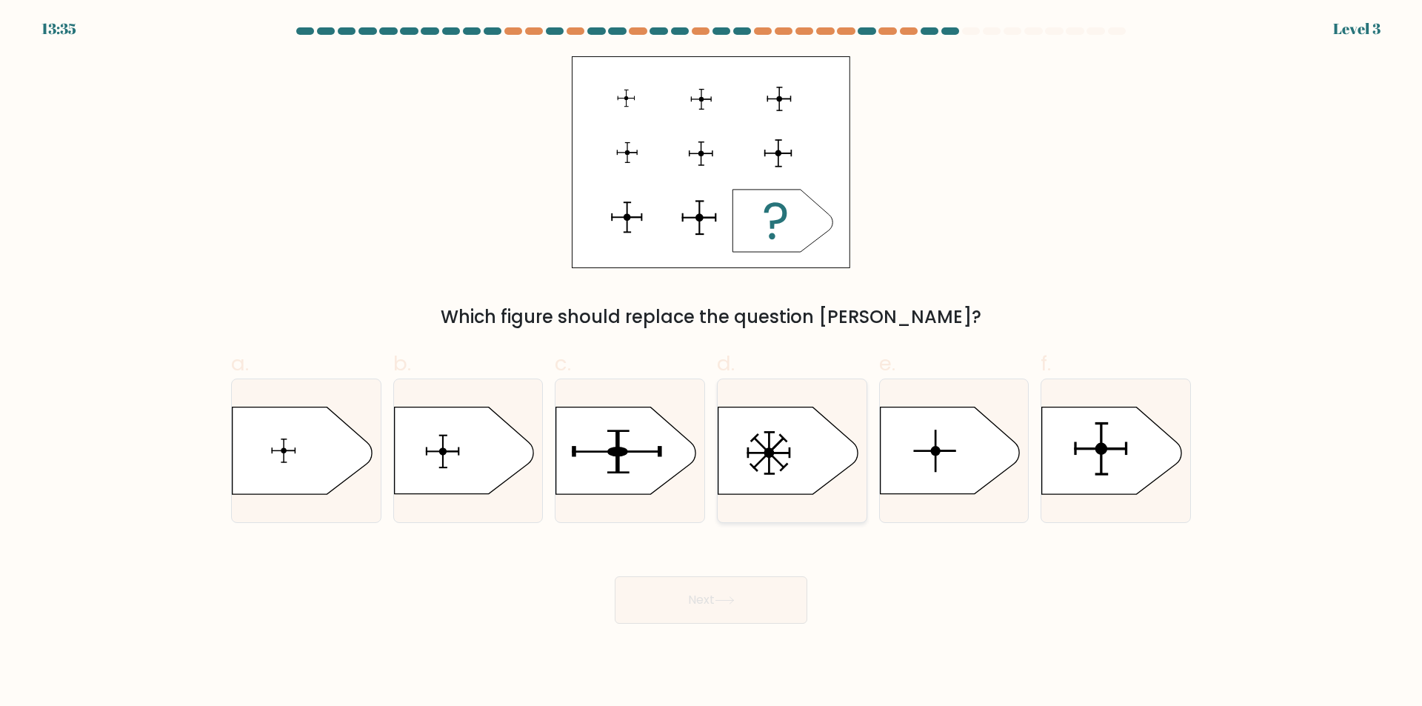
click at [845, 470] on icon at bounding box center [792, 451] width 149 height 88
click at [712, 363] on input "d." at bounding box center [711, 358] width 1 height 10
radio input "true"
click at [742, 596] on button "Next" at bounding box center [711, 599] width 193 height 47
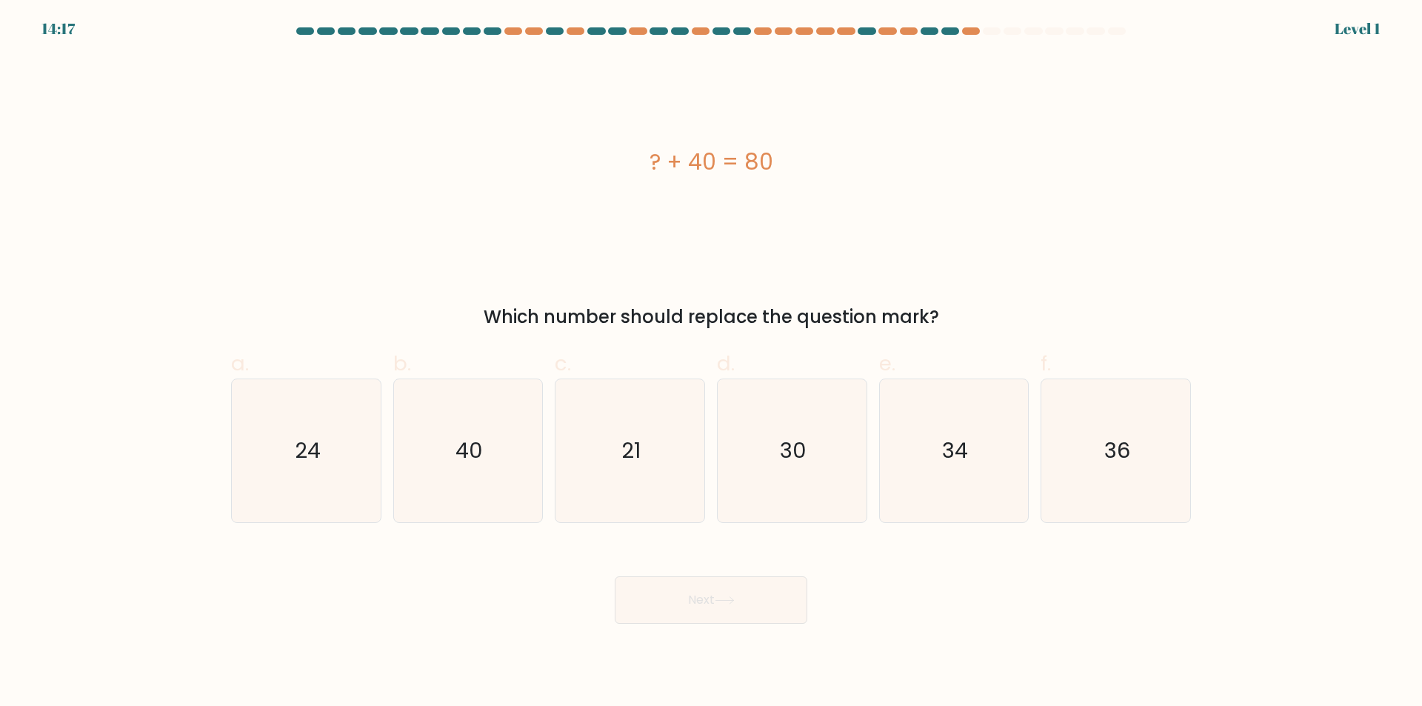
click at [549, 465] on div "c. 21" at bounding box center [630, 435] width 162 height 175
drag, startPoint x: 526, startPoint y: 469, endPoint x: 532, endPoint y: 478, distance: 10.7
click at [526, 472] on icon "40" at bounding box center [467, 450] width 143 height 143
click at [711, 363] on input "b. 40" at bounding box center [711, 358] width 1 height 10
radio input "true"
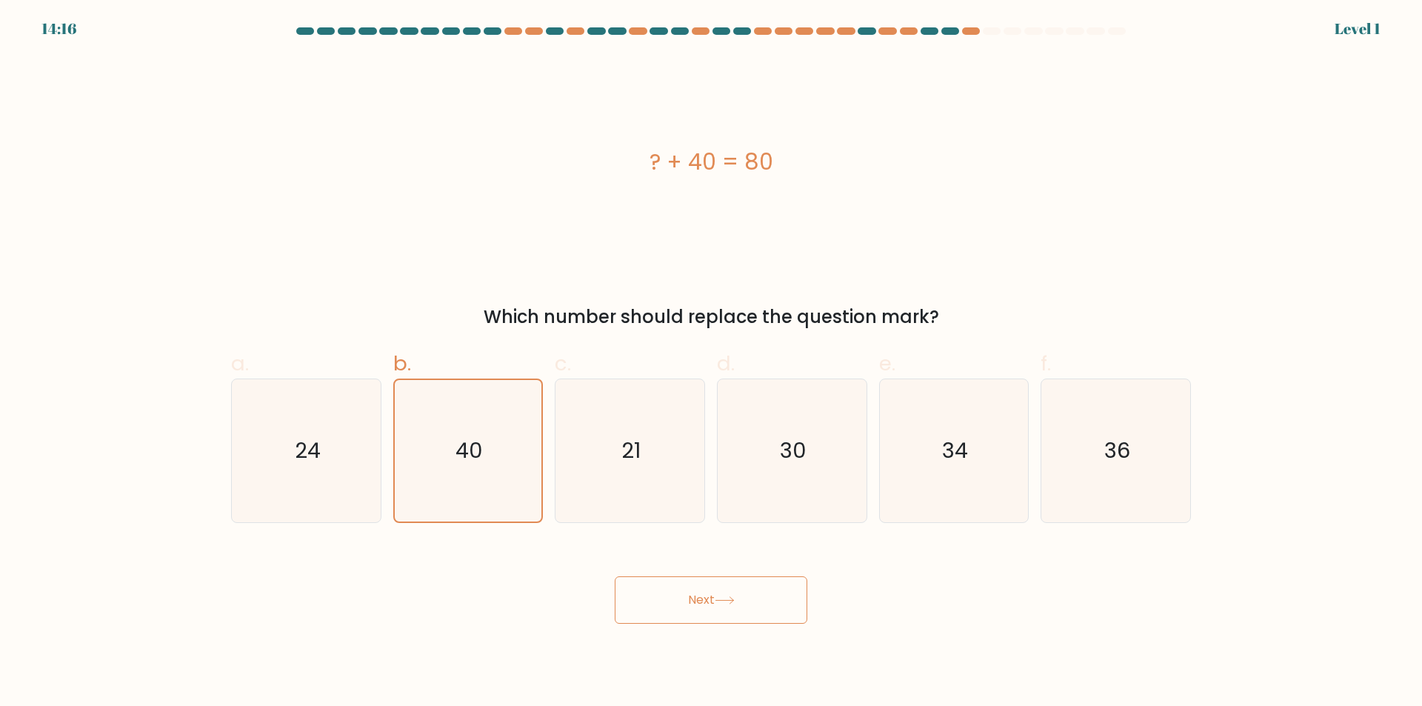
click at [754, 610] on button "Next" at bounding box center [711, 599] width 193 height 47
click at [749, 601] on button "Next" at bounding box center [711, 599] width 193 height 47
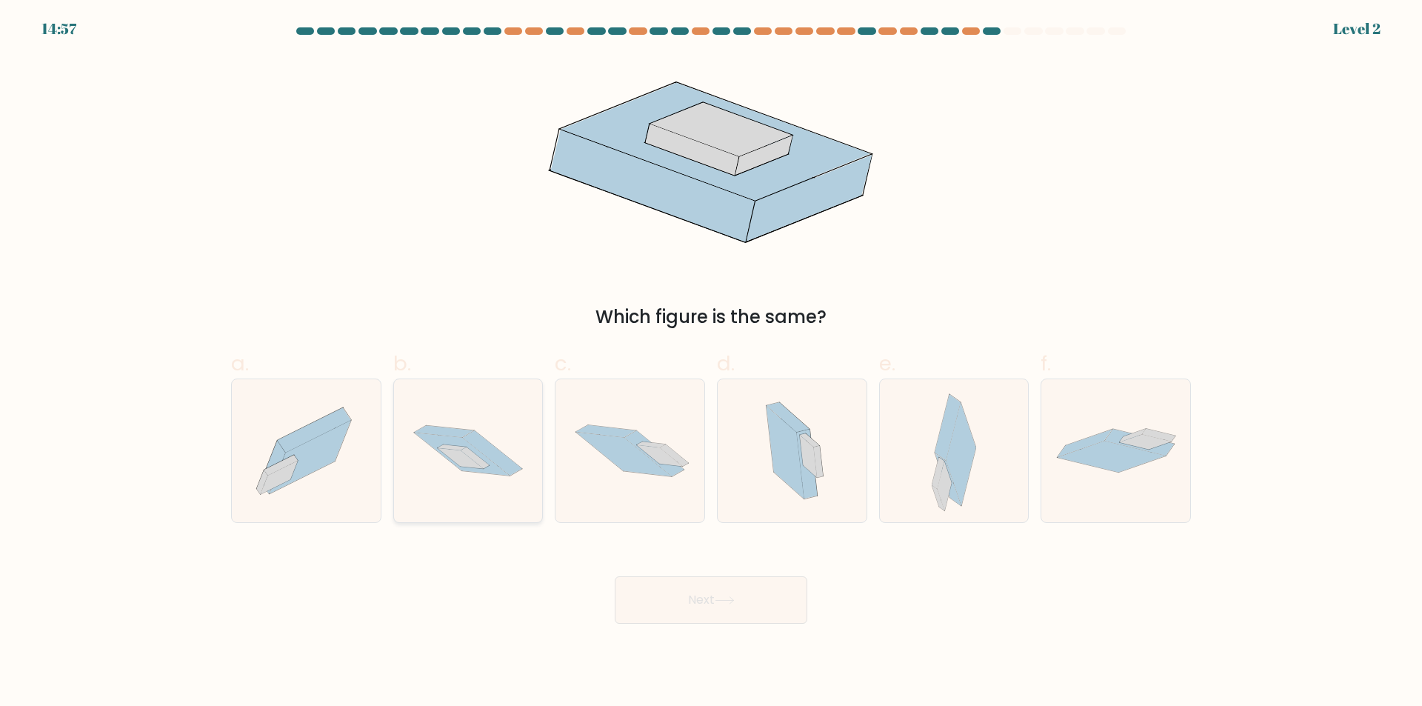
click at [476, 444] on icon at bounding box center [492, 453] width 59 height 45
click at [711, 363] on input "b." at bounding box center [711, 358] width 1 height 10
radio input "true"
click at [705, 578] on button "Next" at bounding box center [711, 599] width 193 height 47
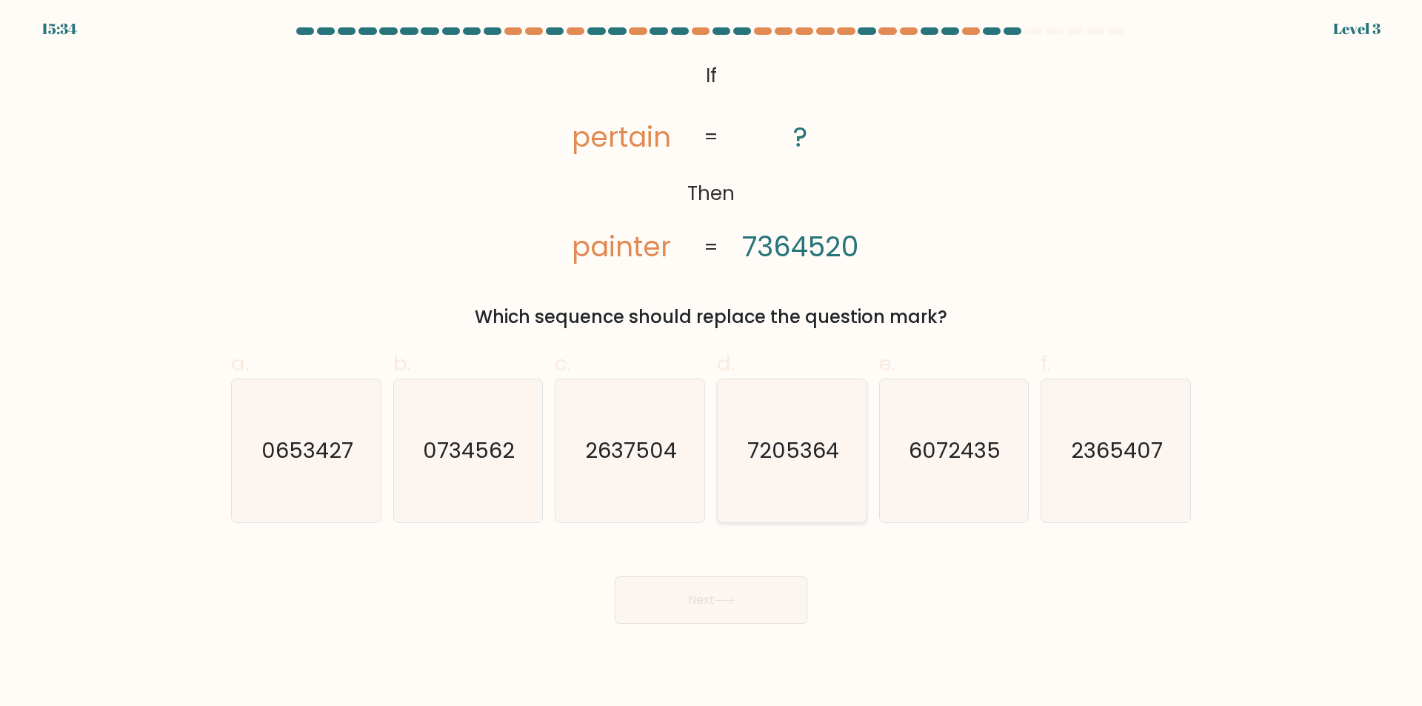
click at [789, 464] on text "7205364" at bounding box center [793, 451] width 92 height 30
click at [712, 363] on input "d. 7205364" at bounding box center [711, 358] width 1 height 10
radio input "true"
click at [756, 578] on button "Next" at bounding box center [711, 599] width 193 height 47
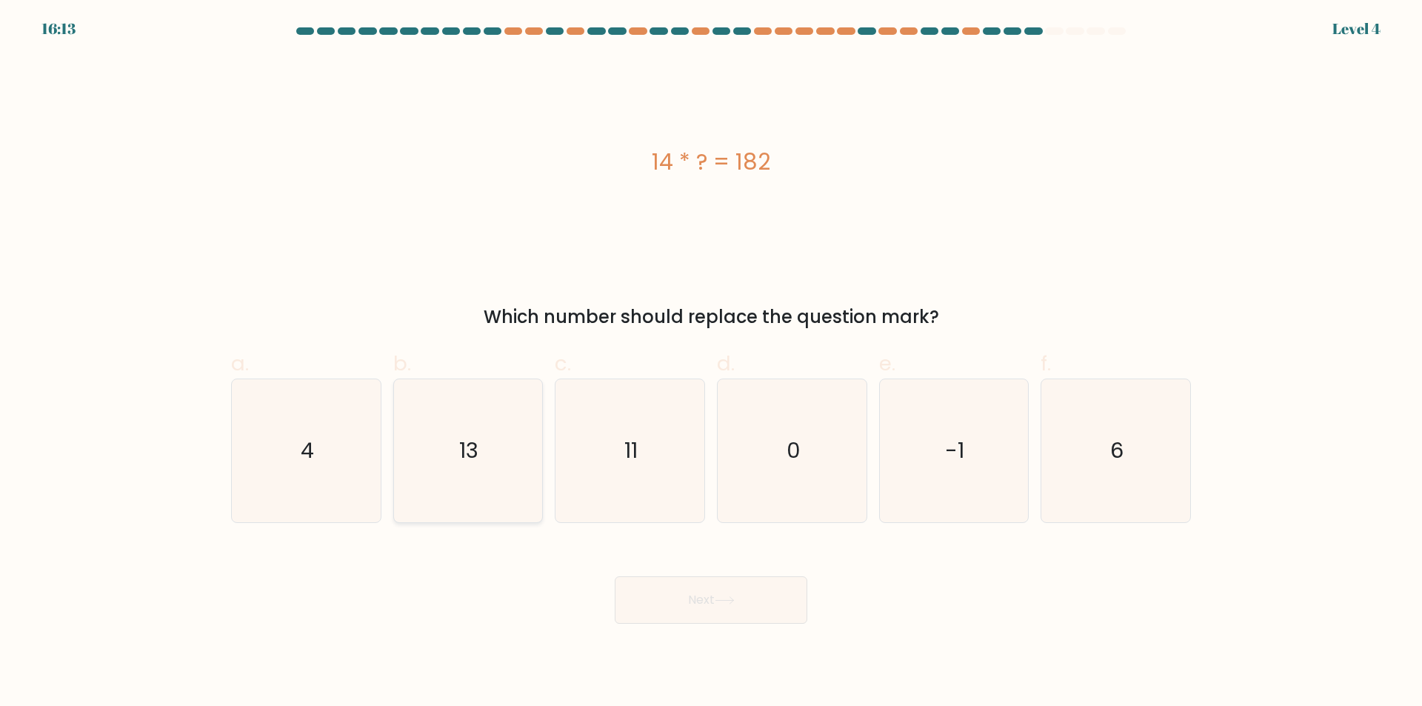
click at [481, 425] on icon "13" at bounding box center [467, 450] width 143 height 143
click at [711, 363] on input "b. 13" at bounding box center [711, 358] width 1 height 10
radio input "true"
click at [693, 610] on button "Next" at bounding box center [711, 599] width 193 height 47
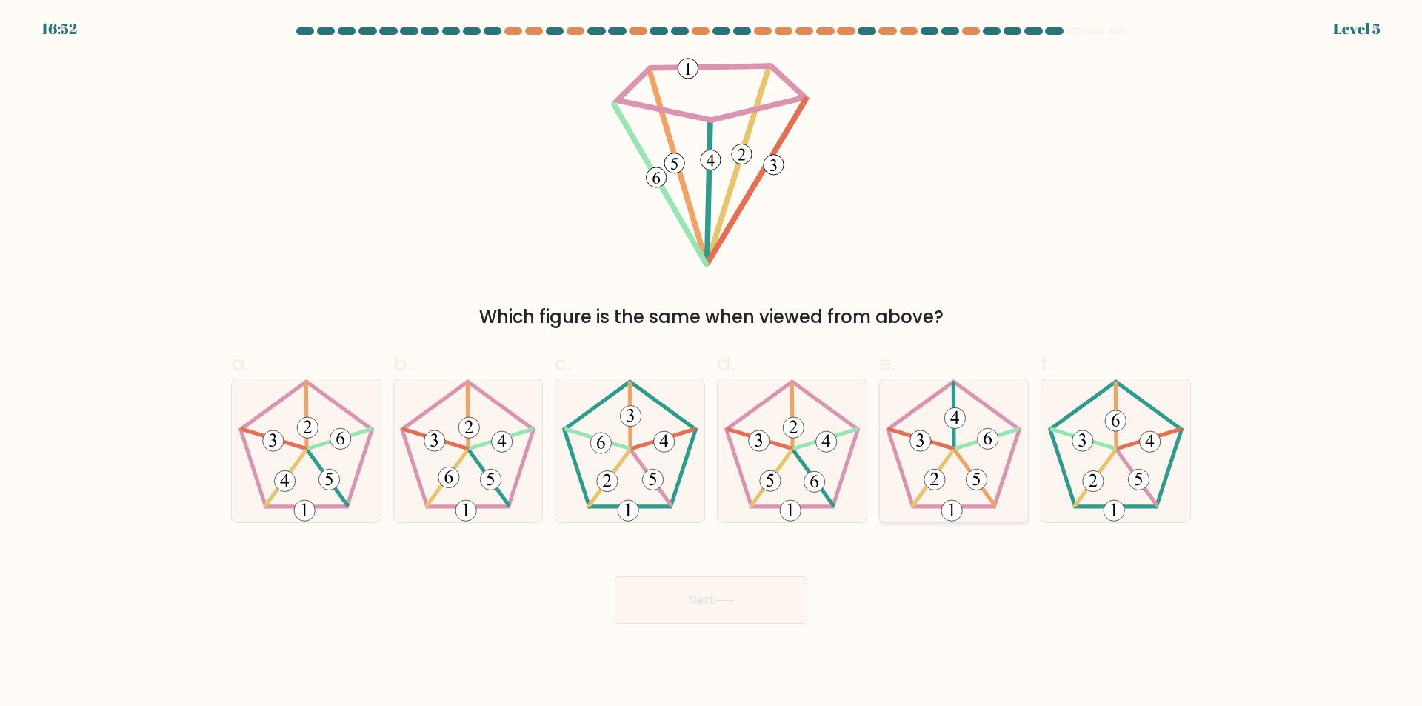
click at [950, 459] on icon at bounding box center [953, 450] width 143 height 143
click at [712, 363] on input "e." at bounding box center [711, 358] width 1 height 10
radio input "true"
click at [728, 604] on icon at bounding box center [725, 600] width 20 height 8
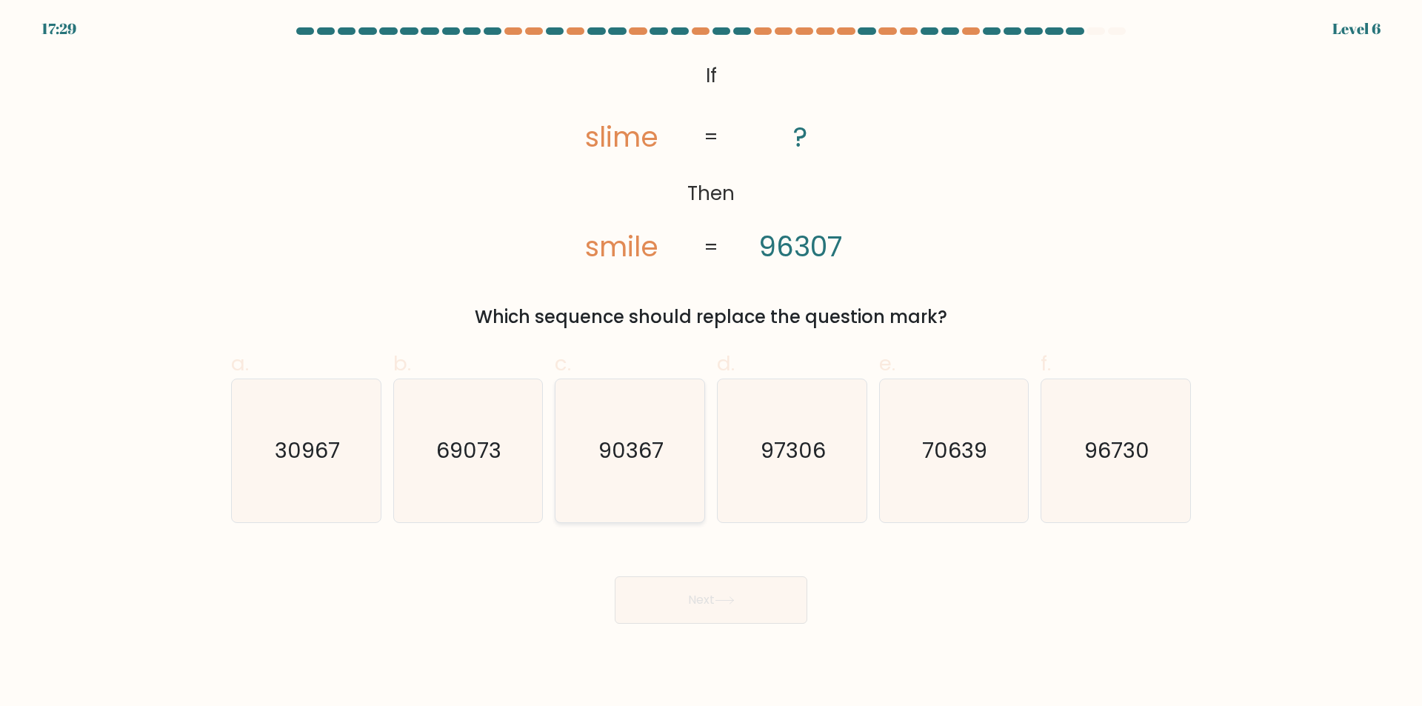
click at [659, 484] on icon "90367" at bounding box center [630, 450] width 143 height 143
click at [711, 363] on input "c. 90367" at bounding box center [711, 358] width 1 height 10
radio input "true"
click at [744, 611] on button "Next" at bounding box center [711, 599] width 193 height 47
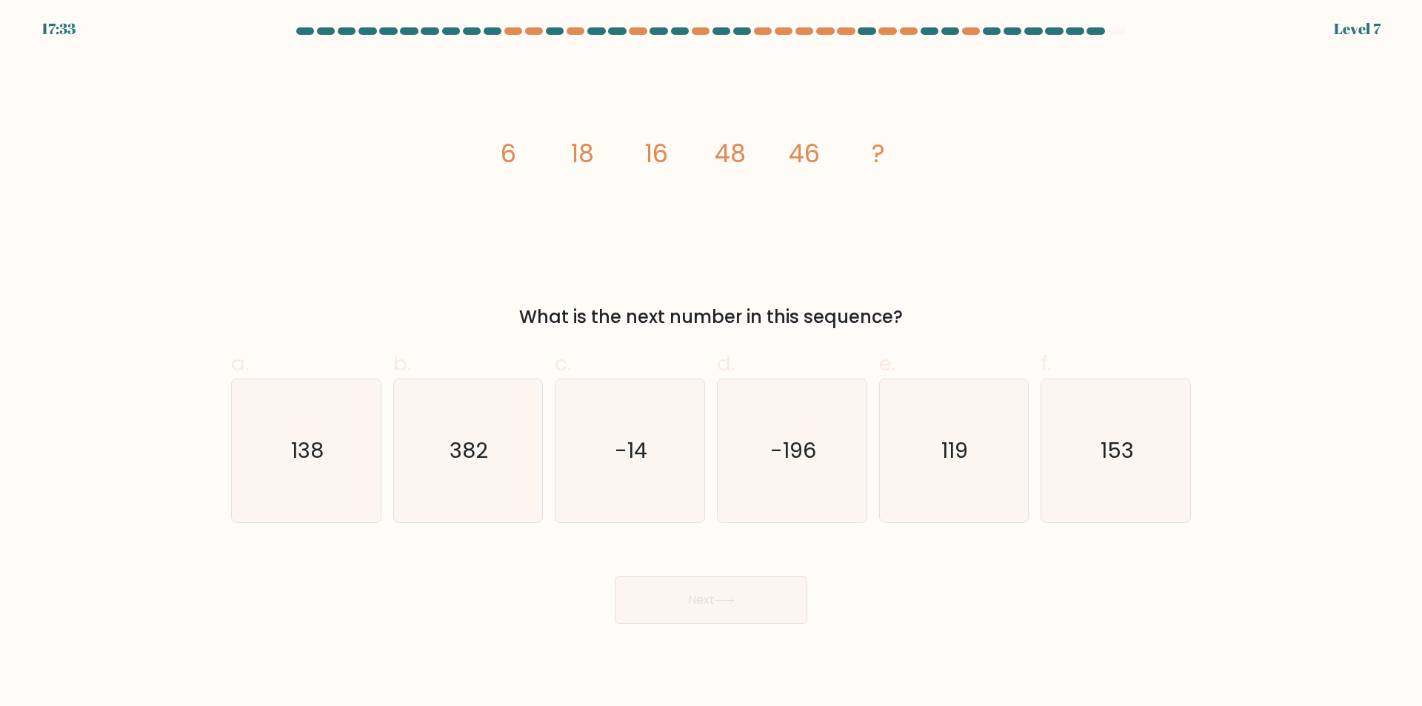
click at [207, 475] on form at bounding box center [711, 325] width 1422 height 596
click at [343, 507] on icon "138" at bounding box center [306, 450] width 143 height 143
click at [711, 363] on input "a. 138" at bounding box center [711, 358] width 1 height 10
radio input "true"
click at [722, 639] on body "17:32 Level 7" at bounding box center [711, 353] width 1422 height 706
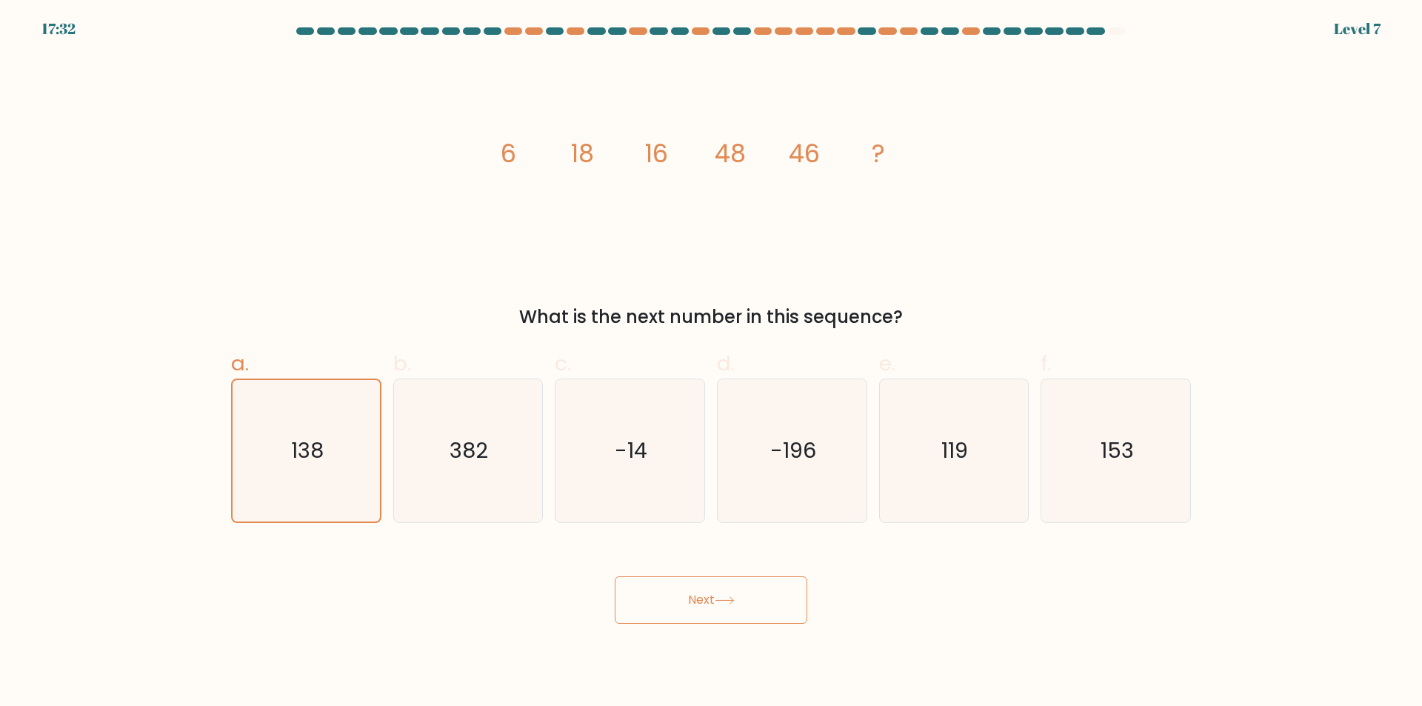
click at [730, 616] on button "Next" at bounding box center [711, 599] width 193 height 47
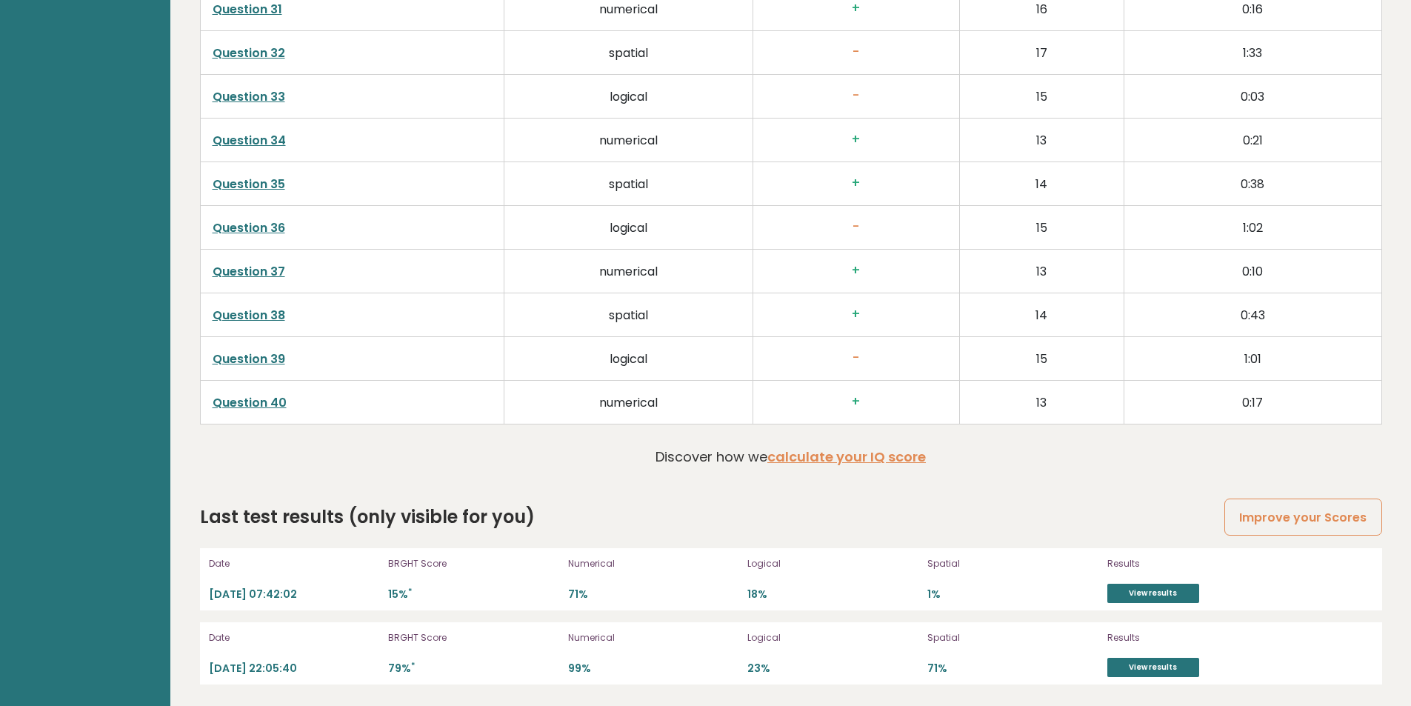
scroll to position [3856, 0]
click at [1370, 522] on link "Improve your Scores" at bounding box center [1303, 517] width 157 height 38
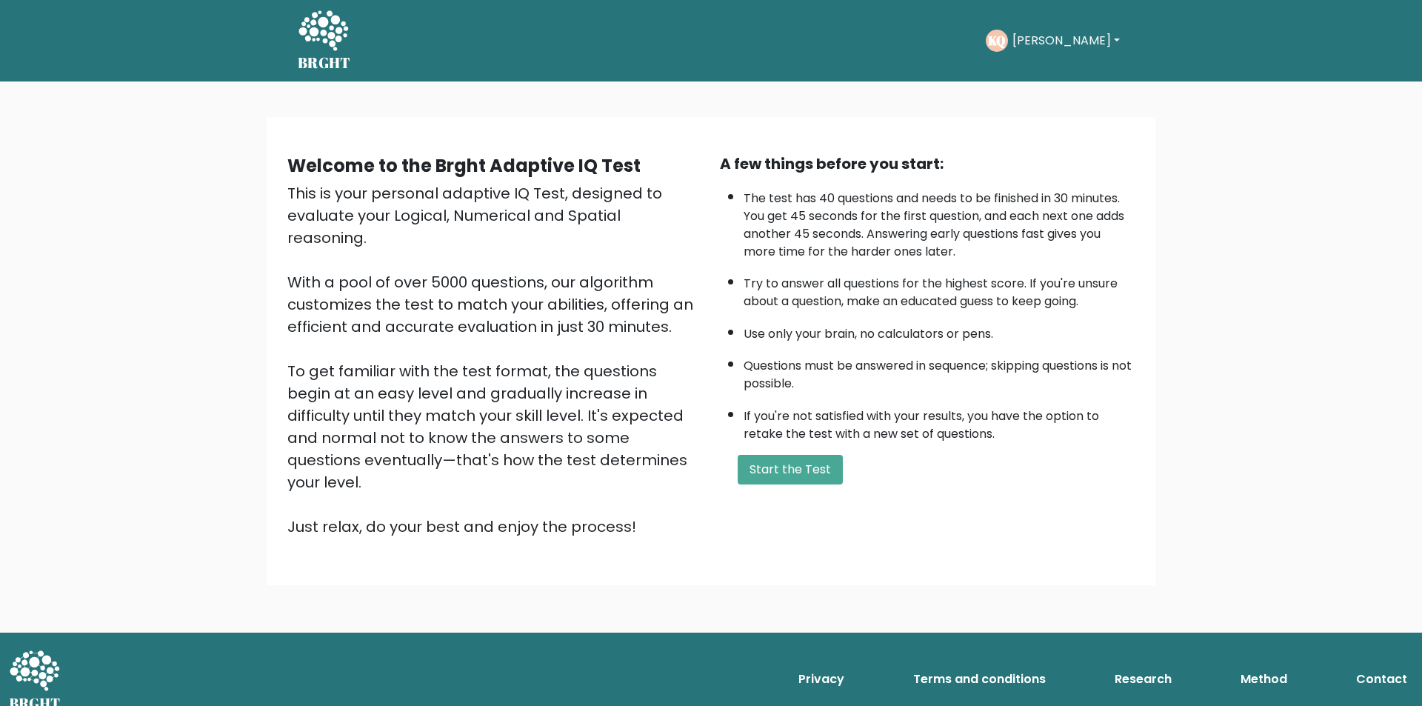
click at [965, 21] on div "Take the test KQ Khoa Dashboard Profile Settings Logout Dashboard Profile Setti…" at bounding box center [744, 41] width 762 height 46
click at [1055, 31] on button "Khoa" at bounding box center [1066, 40] width 116 height 19
